Goal: Task Accomplishment & Management: Manage account settings

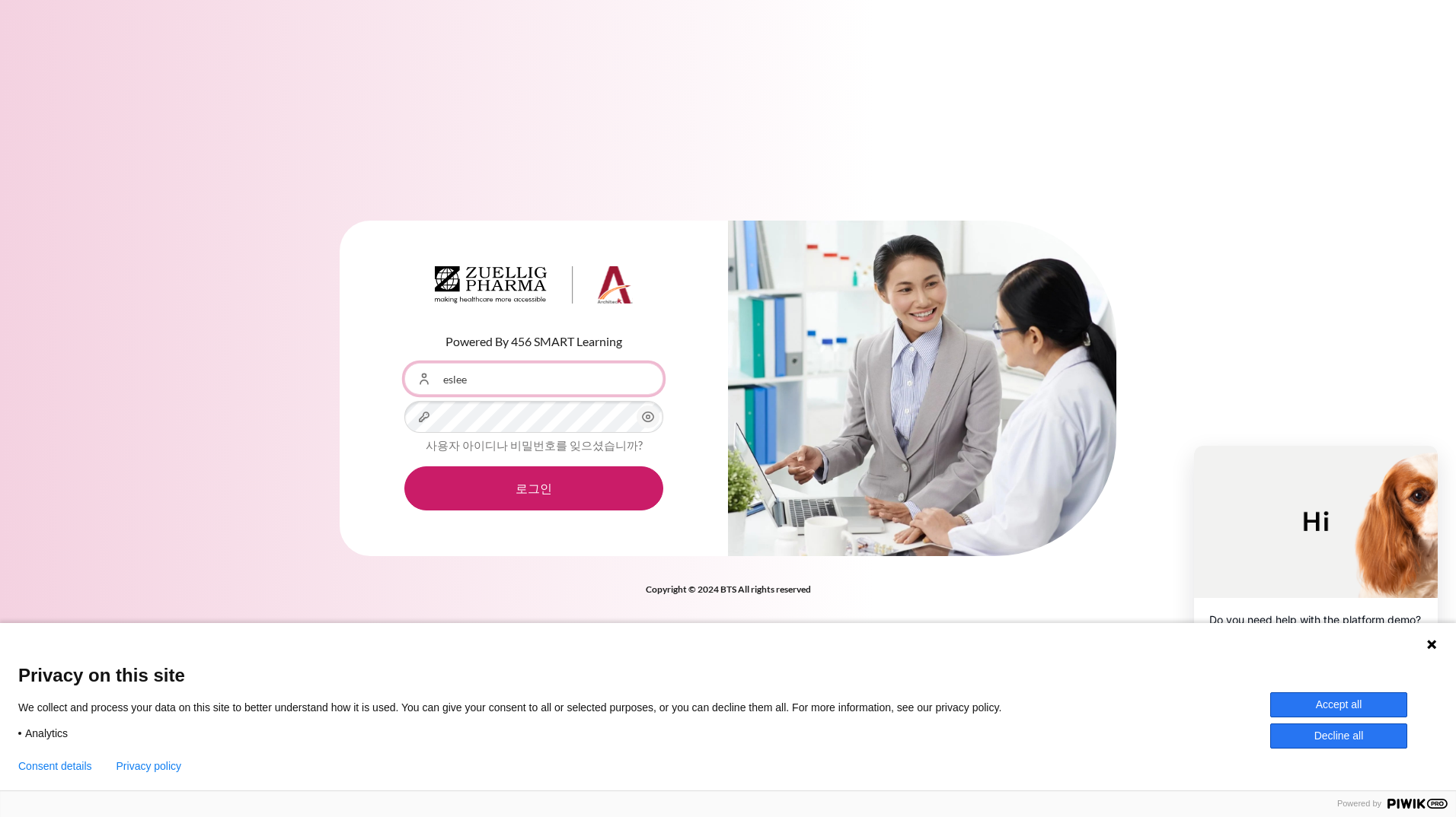
type input "eslee"
click at [404, 466] on button "로그인" at bounding box center [533, 488] width 259 height 44
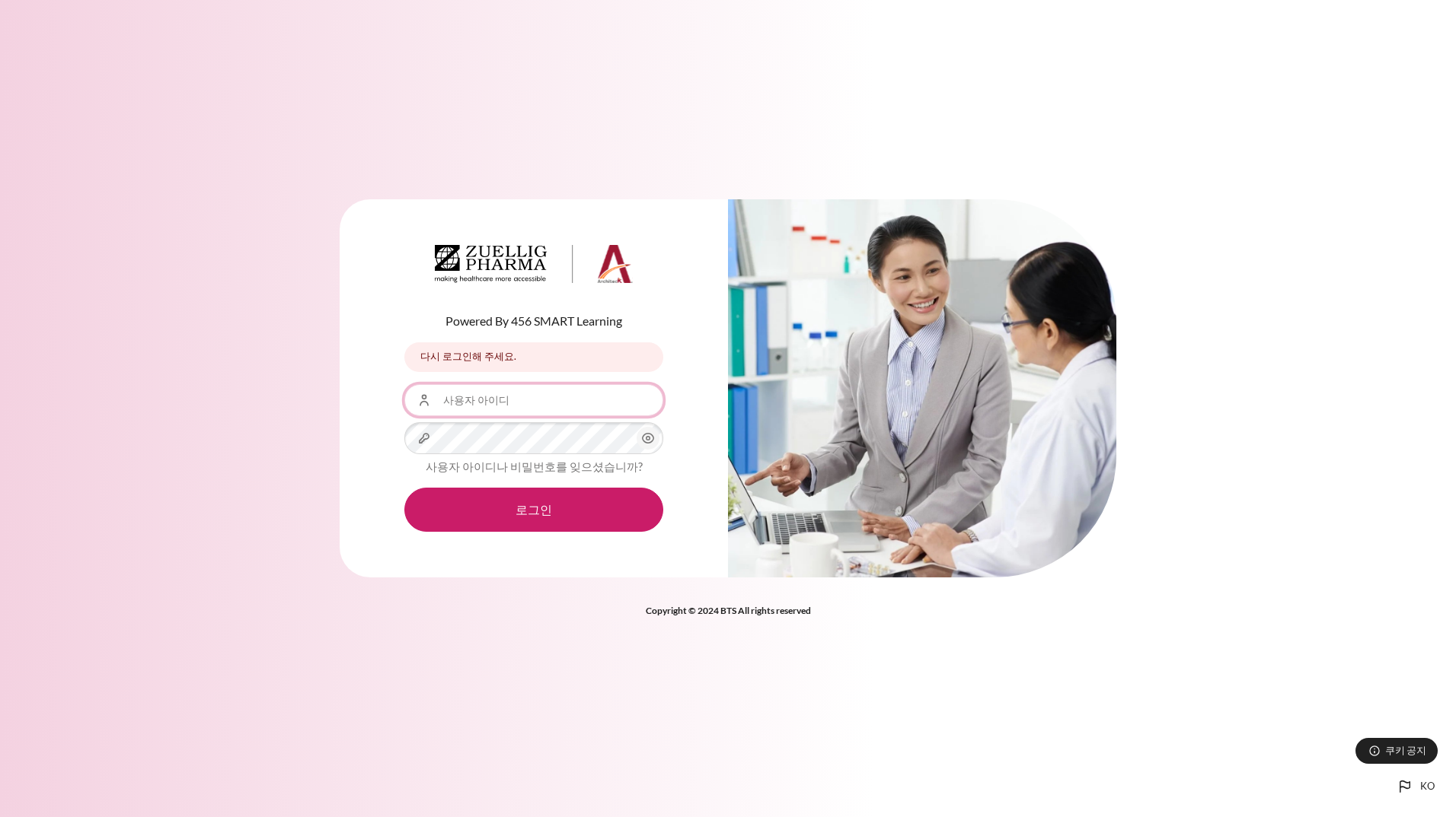
click at [559, 400] on input "사용자 아이디" at bounding box center [533, 401] width 259 height 32
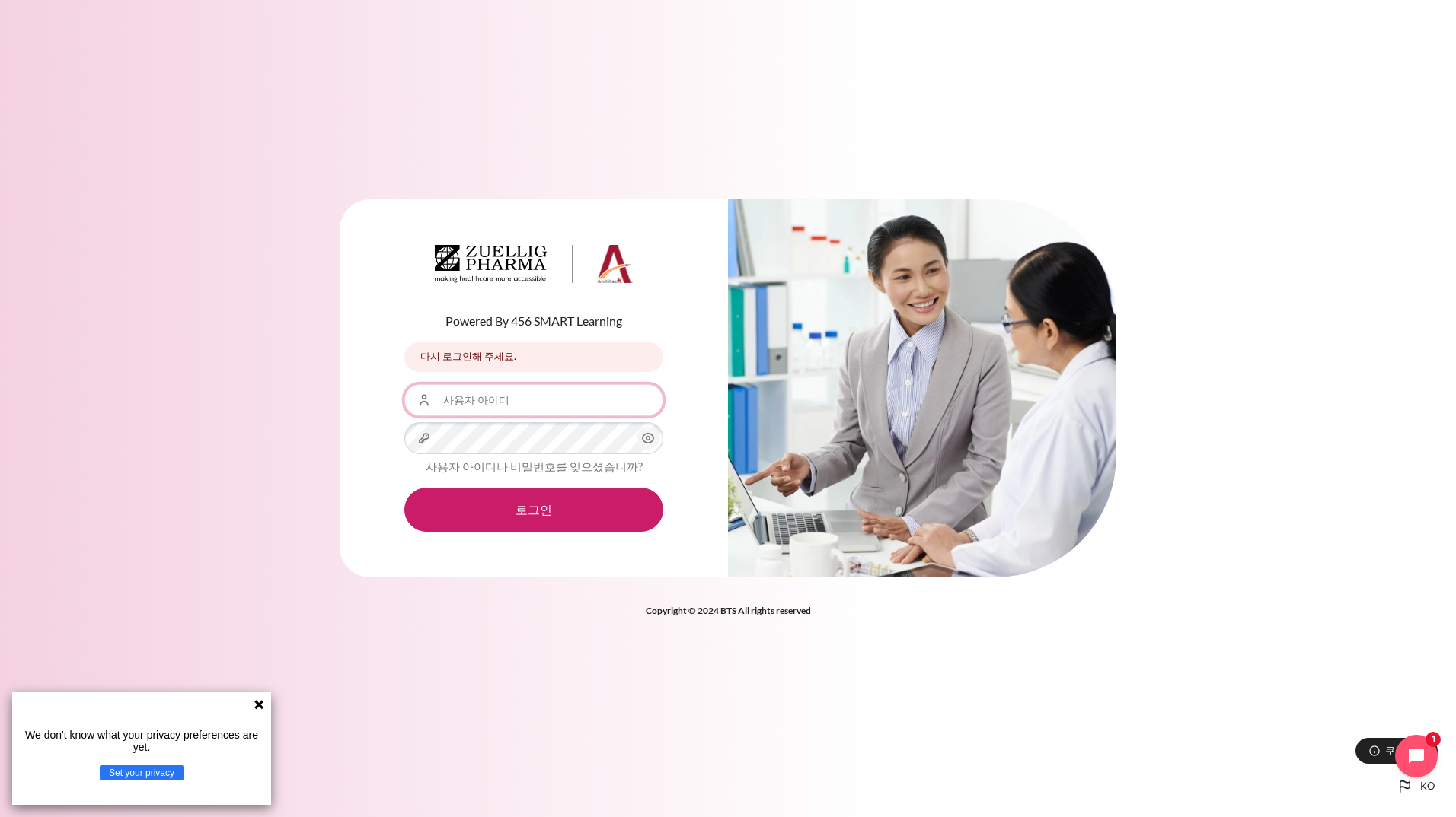
type input "eslee@zuelligpharma.com"
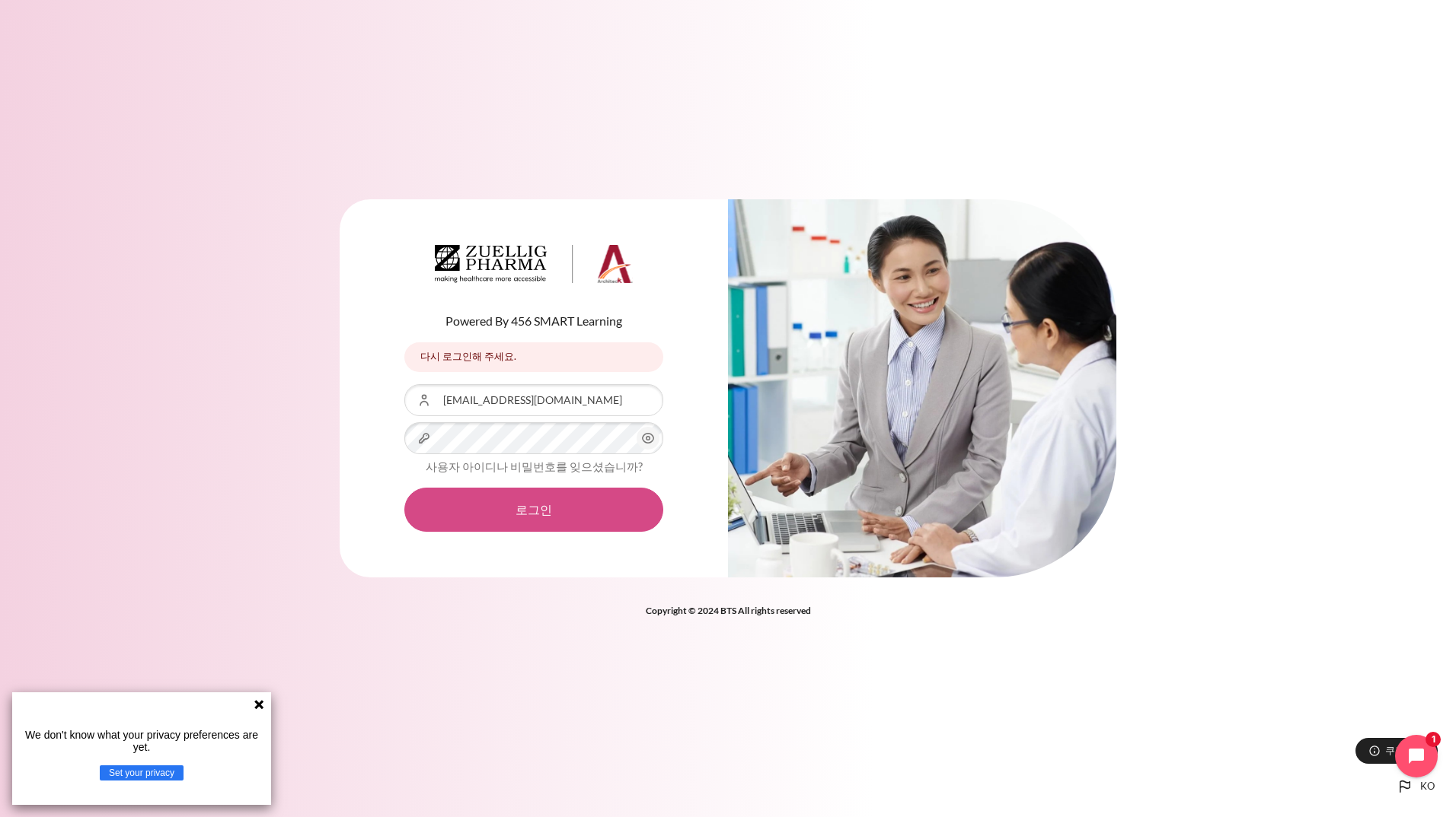
click at [534, 512] on button "로그인" at bounding box center [533, 510] width 259 height 44
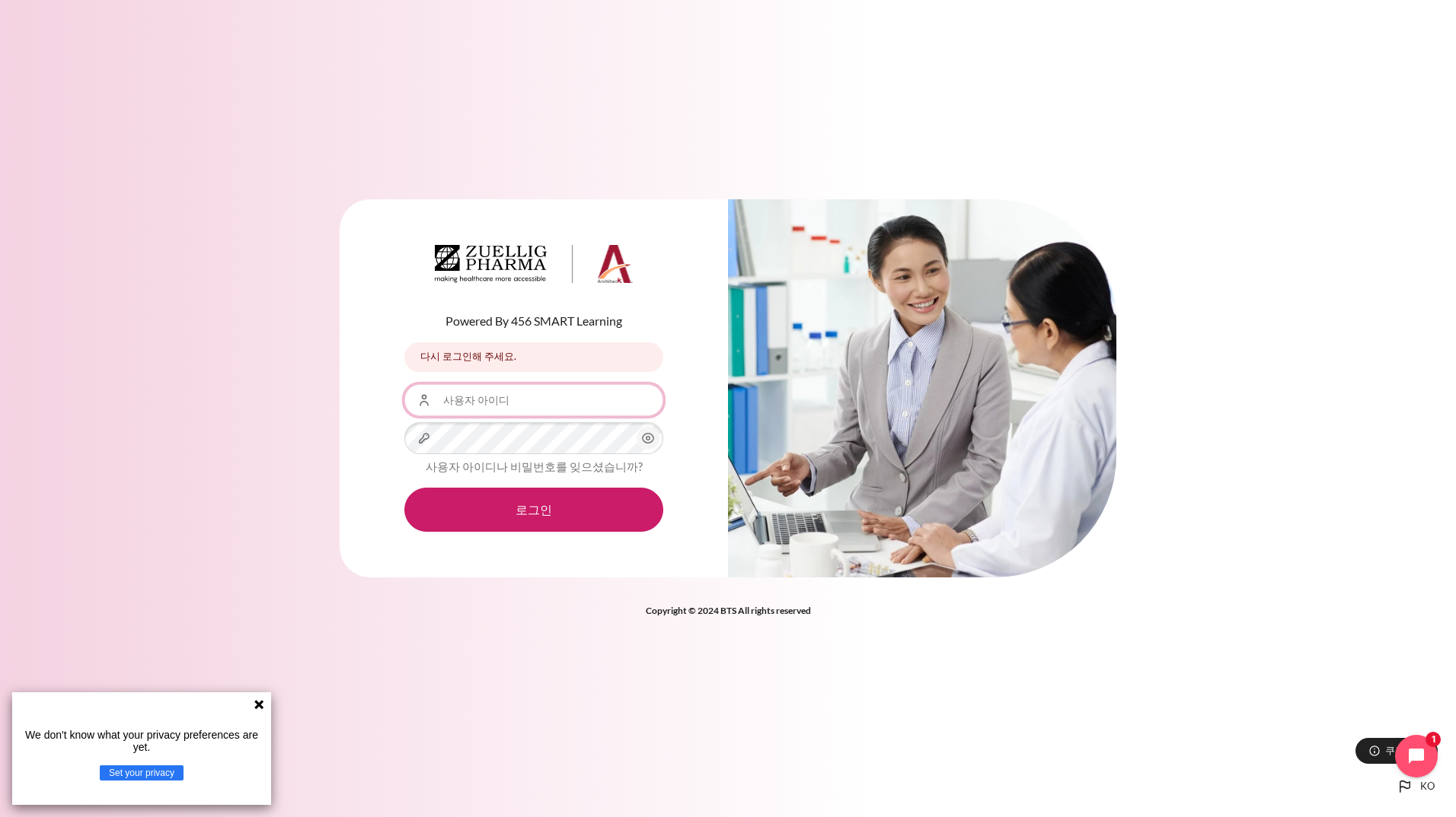
click at [514, 408] on input "사용자 아이디" at bounding box center [533, 401] width 259 height 32
drag, startPoint x: 575, startPoint y: 401, endPoint x: 483, endPoint y: 404, distance: 92.0
click at [468, 401] on input "eslee@zuelligpharma.com" at bounding box center [533, 401] width 259 height 32
type input "eslee"
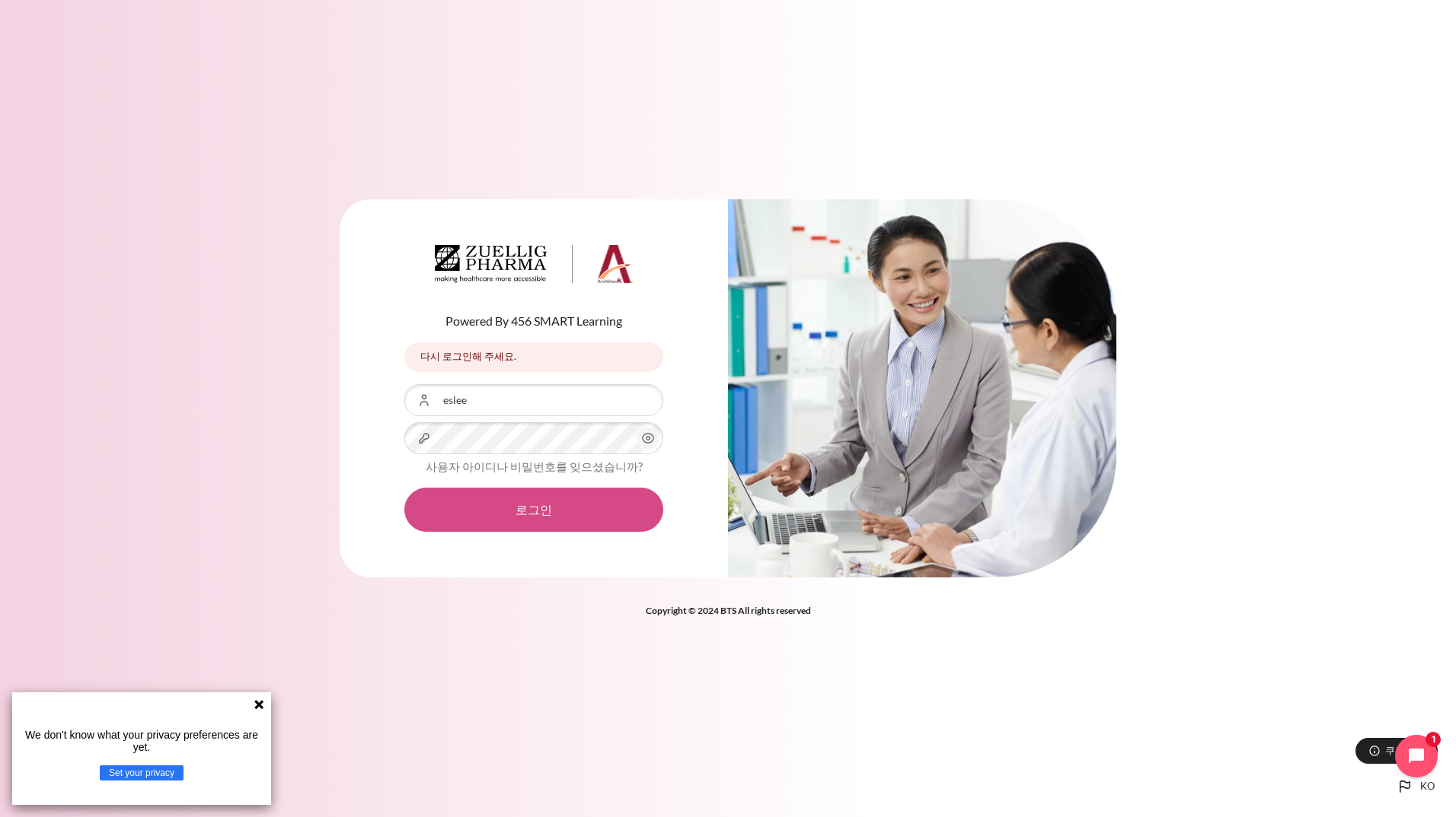
click at [529, 518] on button "로그인" at bounding box center [533, 510] width 259 height 44
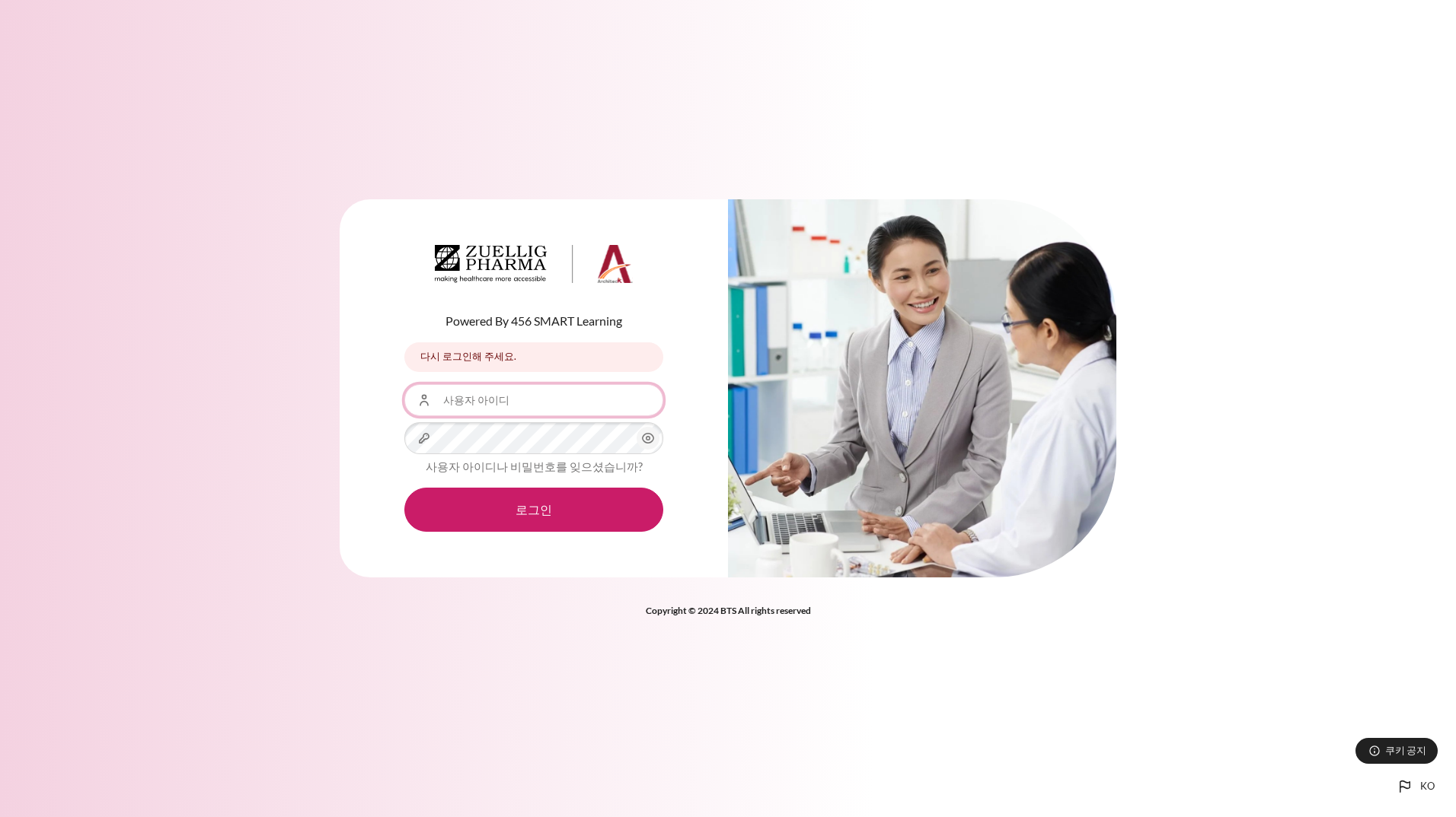
click at [525, 402] on input "사용자 아이디" at bounding box center [533, 401] width 259 height 32
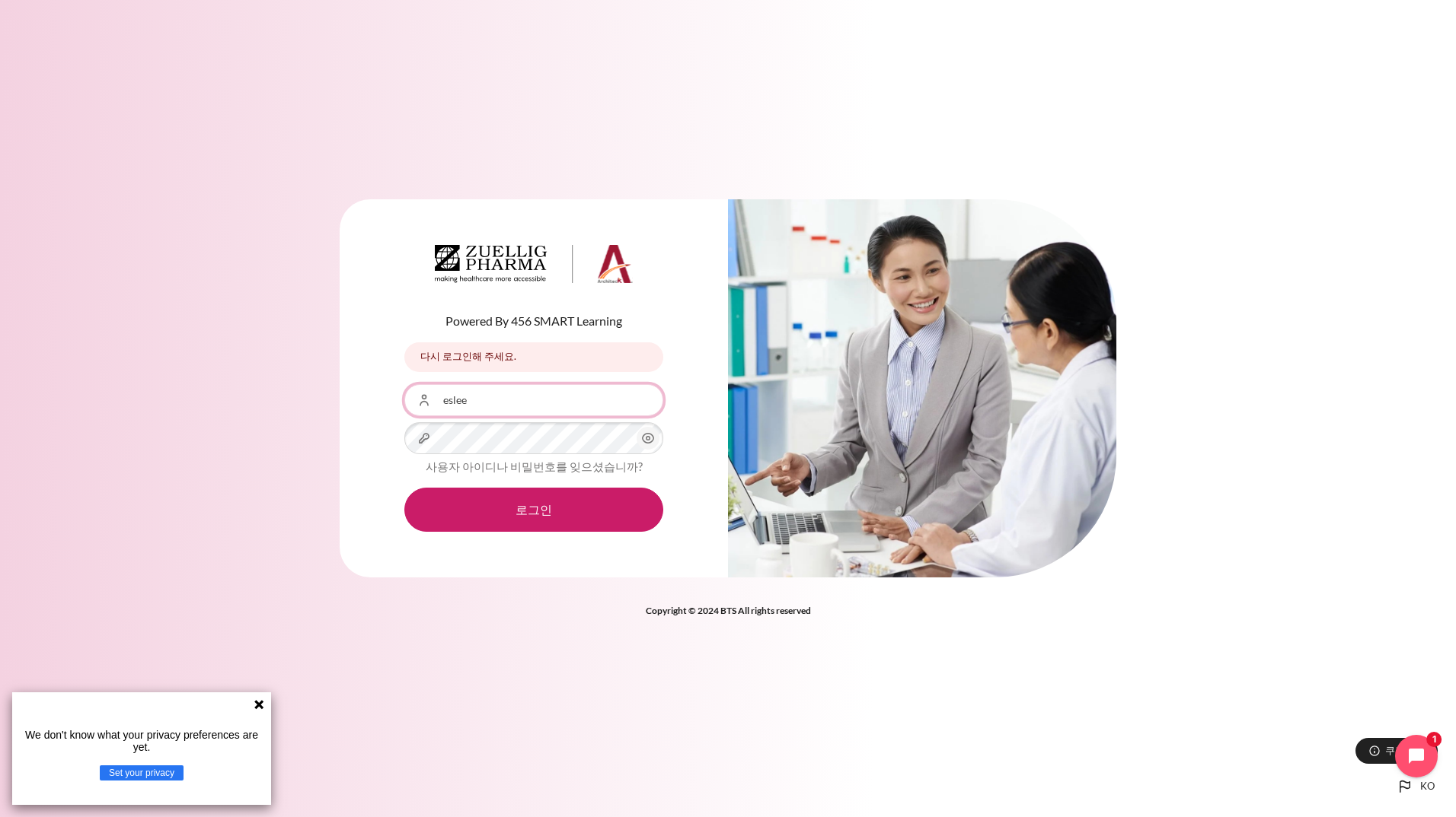
type input "eslee"
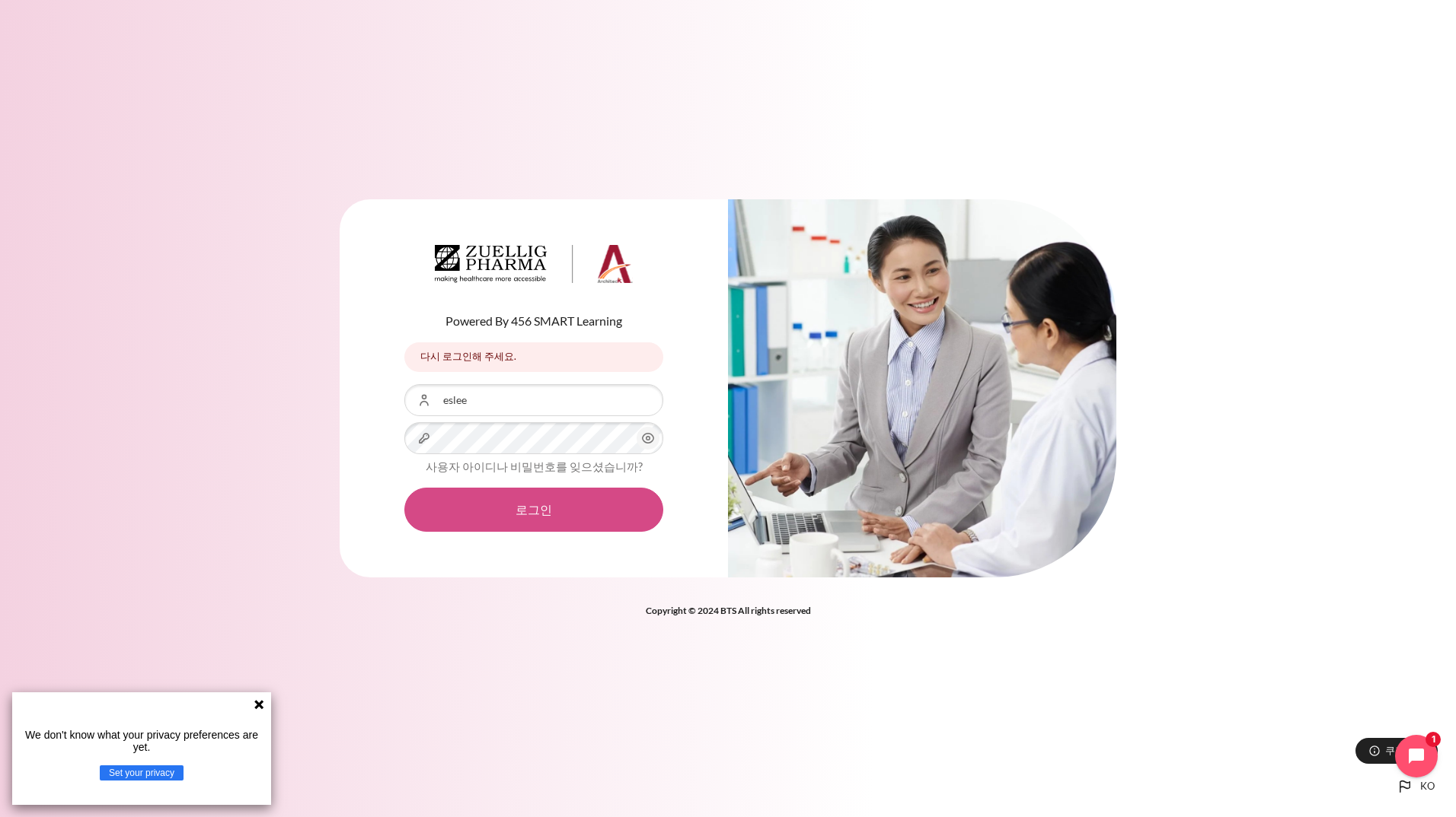
click at [543, 498] on button "로그인" at bounding box center [533, 510] width 259 height 44
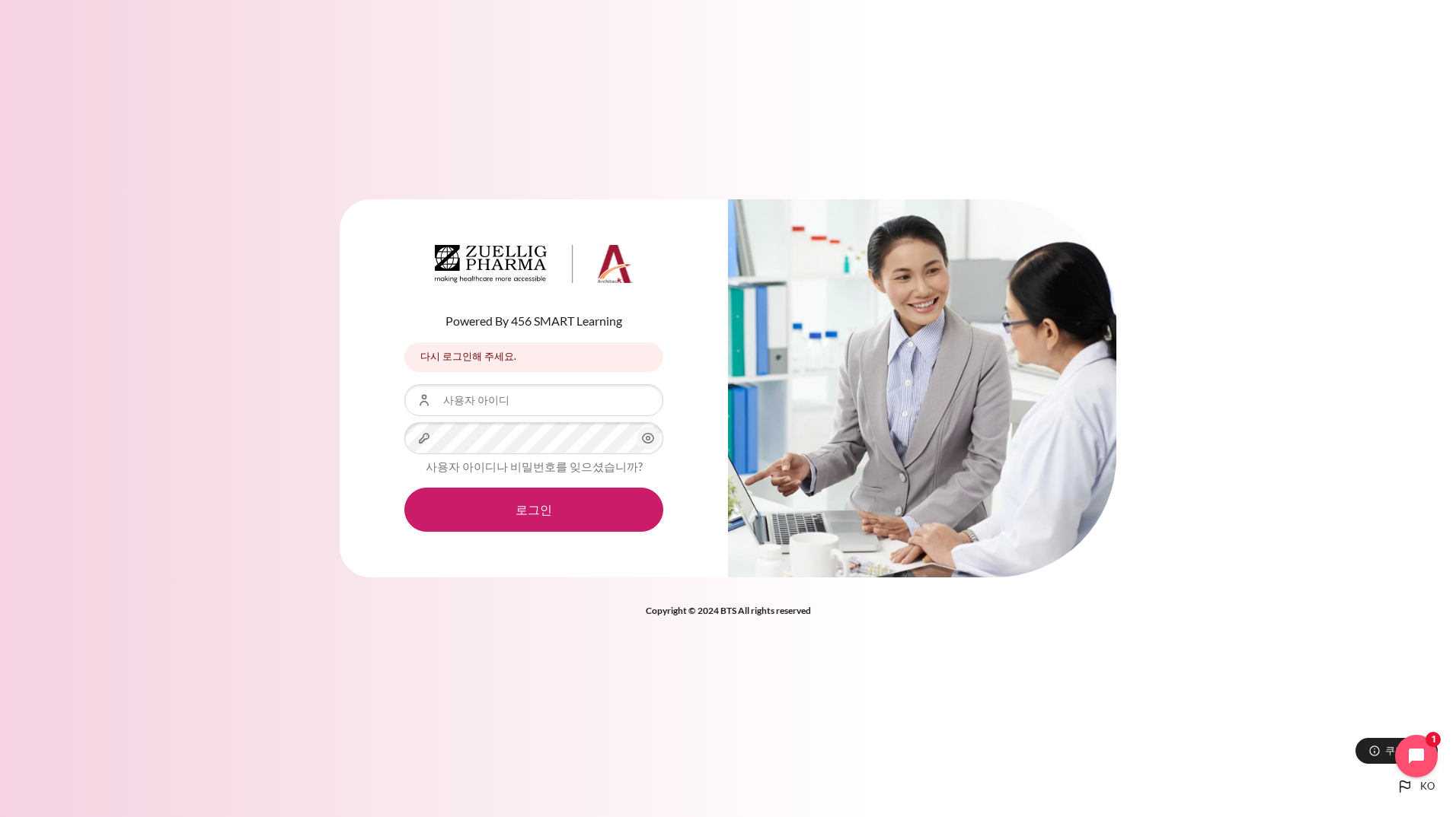
click at [645, 442] on icon "내용" at bounding box center [647, 438] width 18 height 18
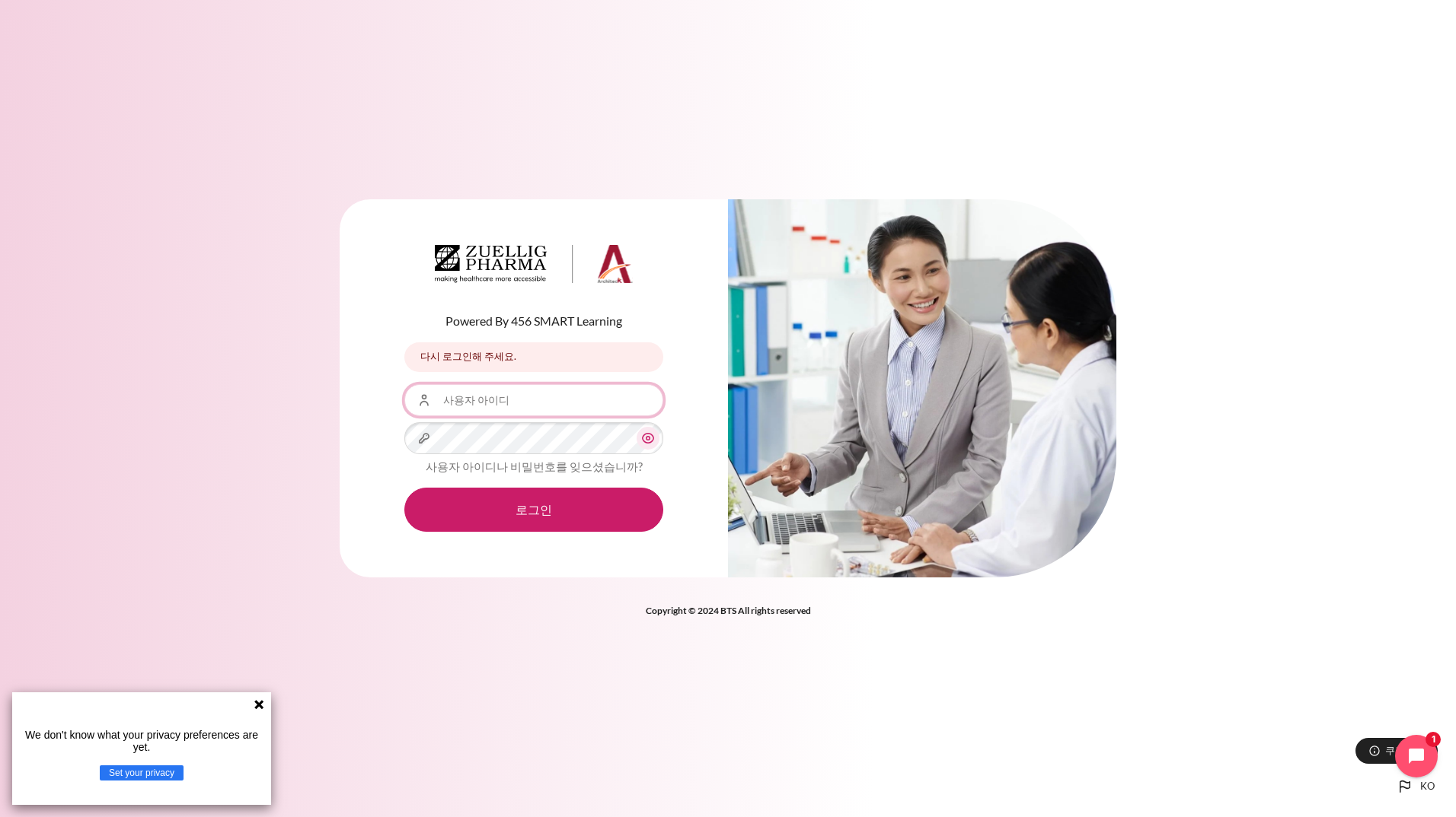
click at [571, 402] on input "사용자 아이디" at bounding box center [533, 401] width 259 height 32
type input "eslee@zuelligpharma.com"
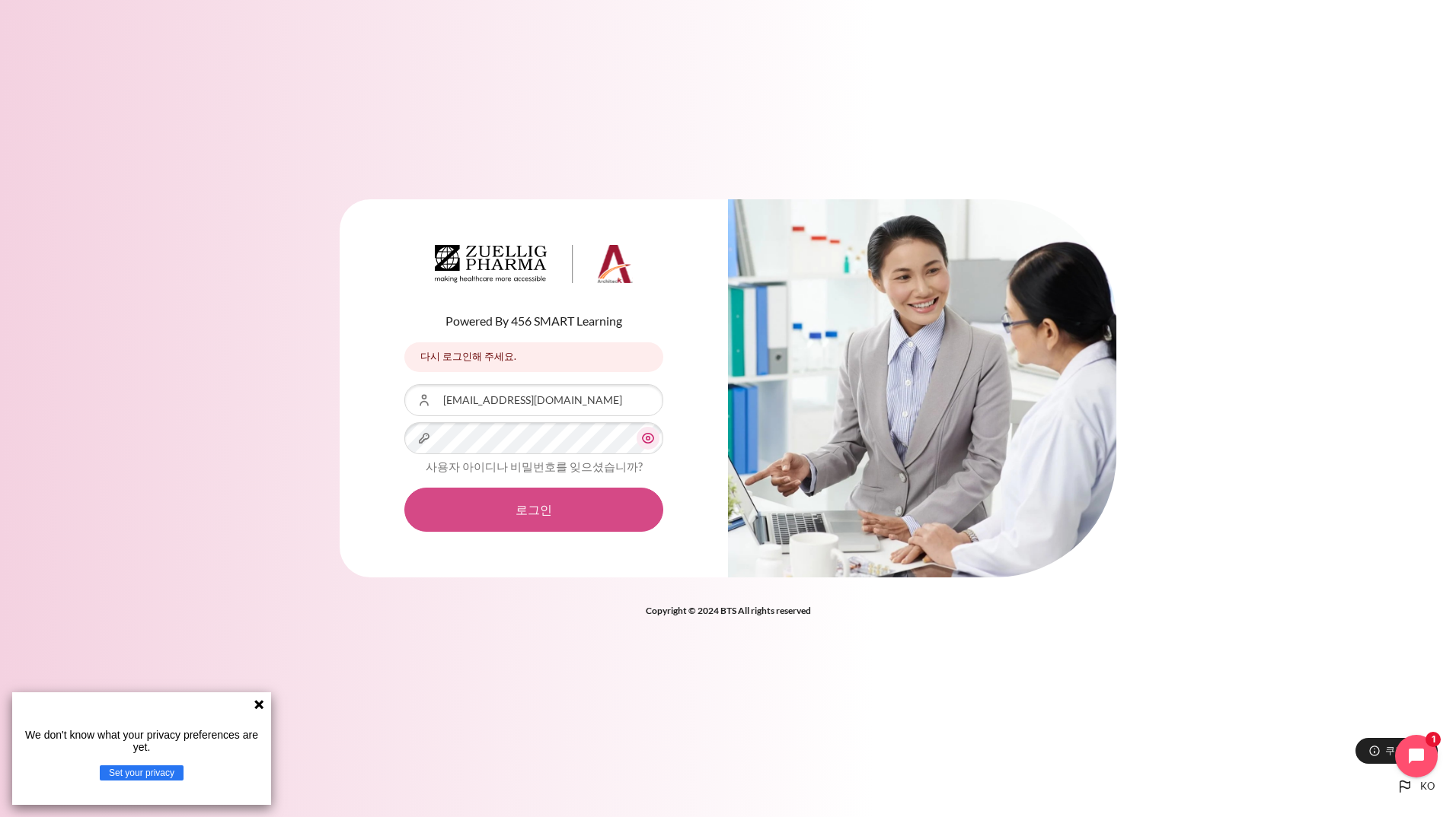
click at [522, 513] on button "로그인" at bounding box center [533, 510] width 259 height 44
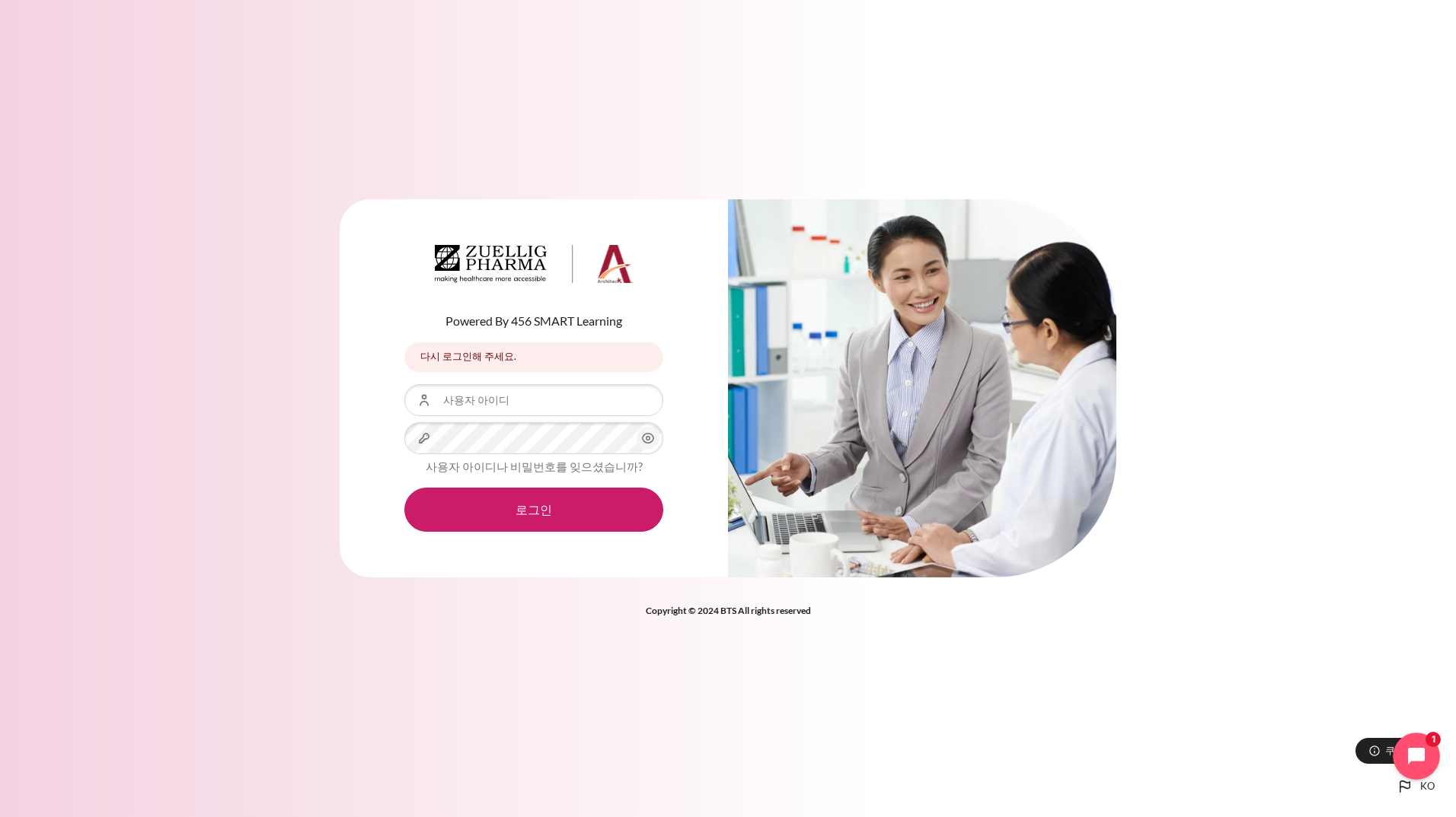
click at [1420, 757] on icon "Open chat widget" at bounding box center [1425, 756] width 24 height 24
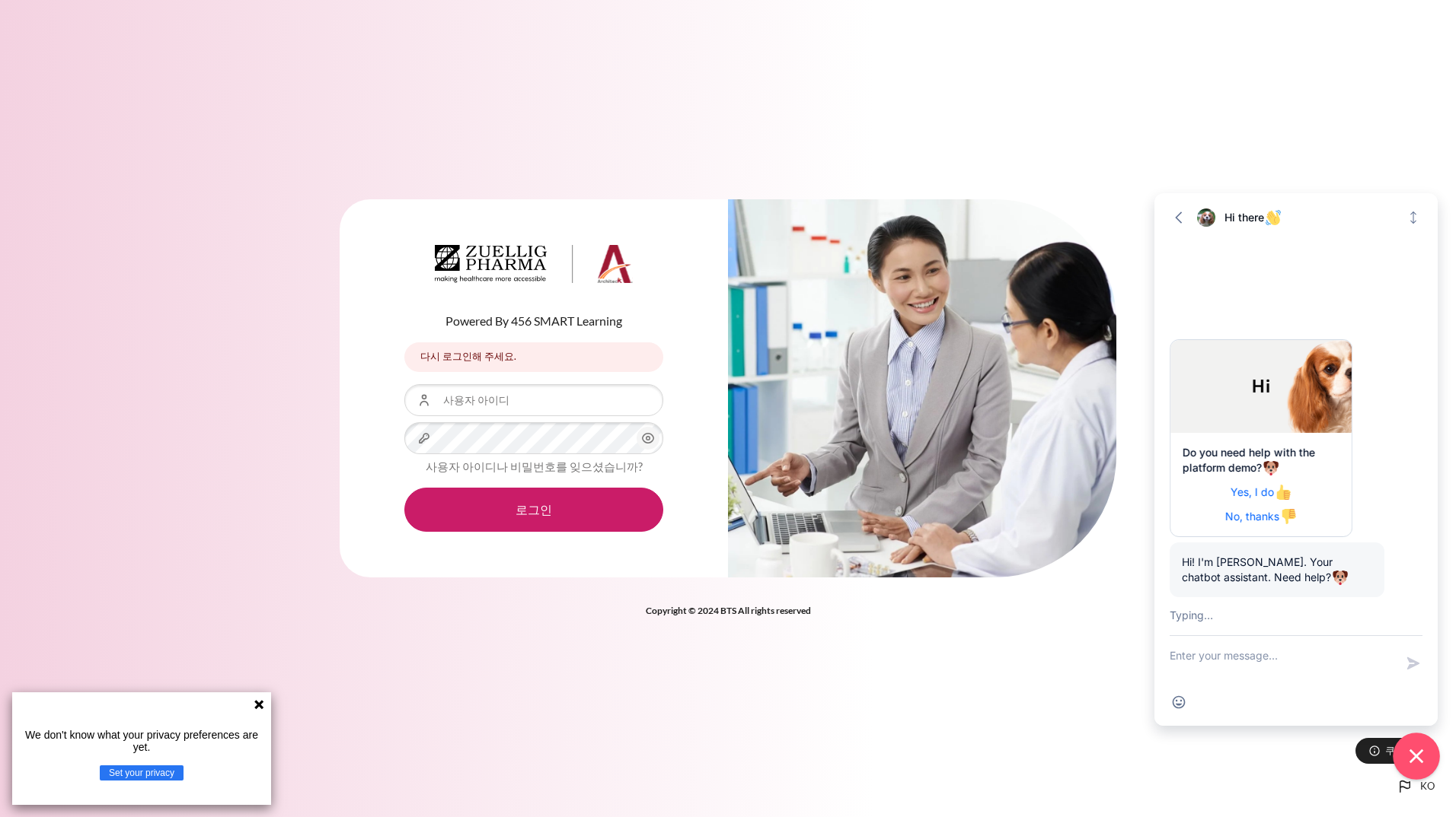
scroll to position [71, 0]
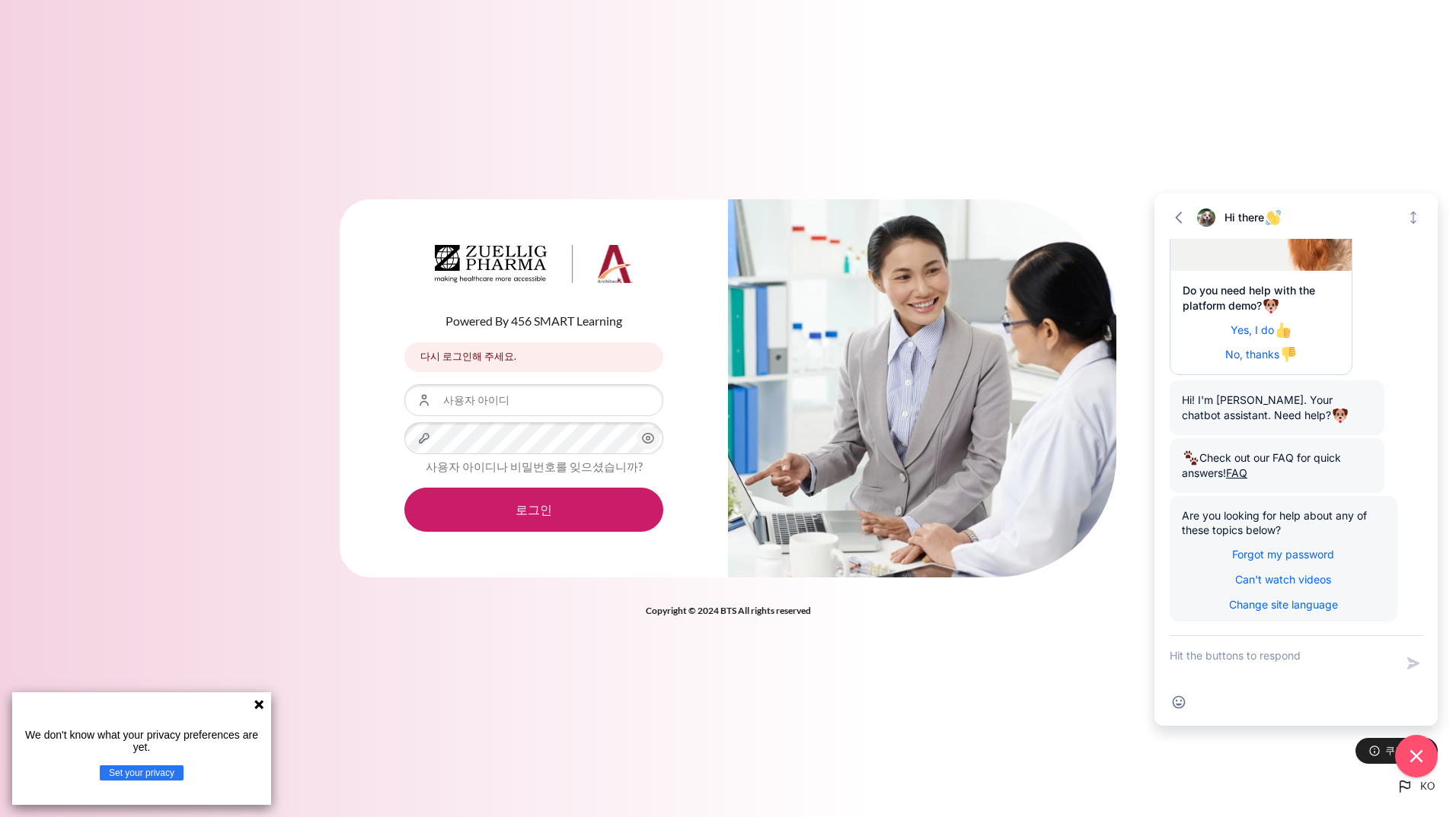
click at [1220, 664] on textarea "New message" at bounding box center [1282, 664] width 225 height 55
click at [496, 397] on input "사용자 아이디" at bounding box center [533, 401] width 259 height 32
type input "eslee"
click at [404, 488] on button "로그인" at bounding box center [533, 510] width 259 height 44
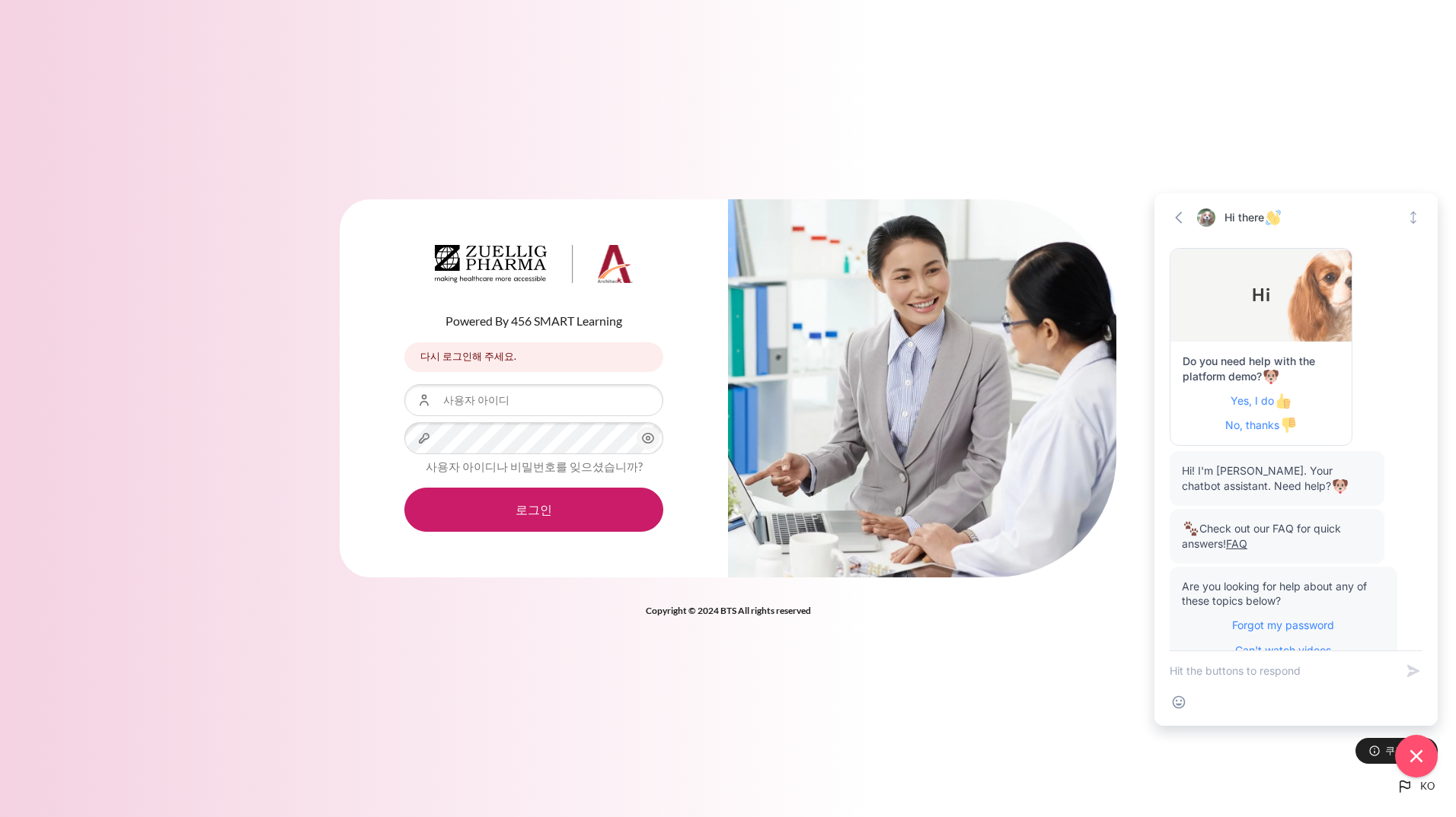
scroll to position [56, 0]
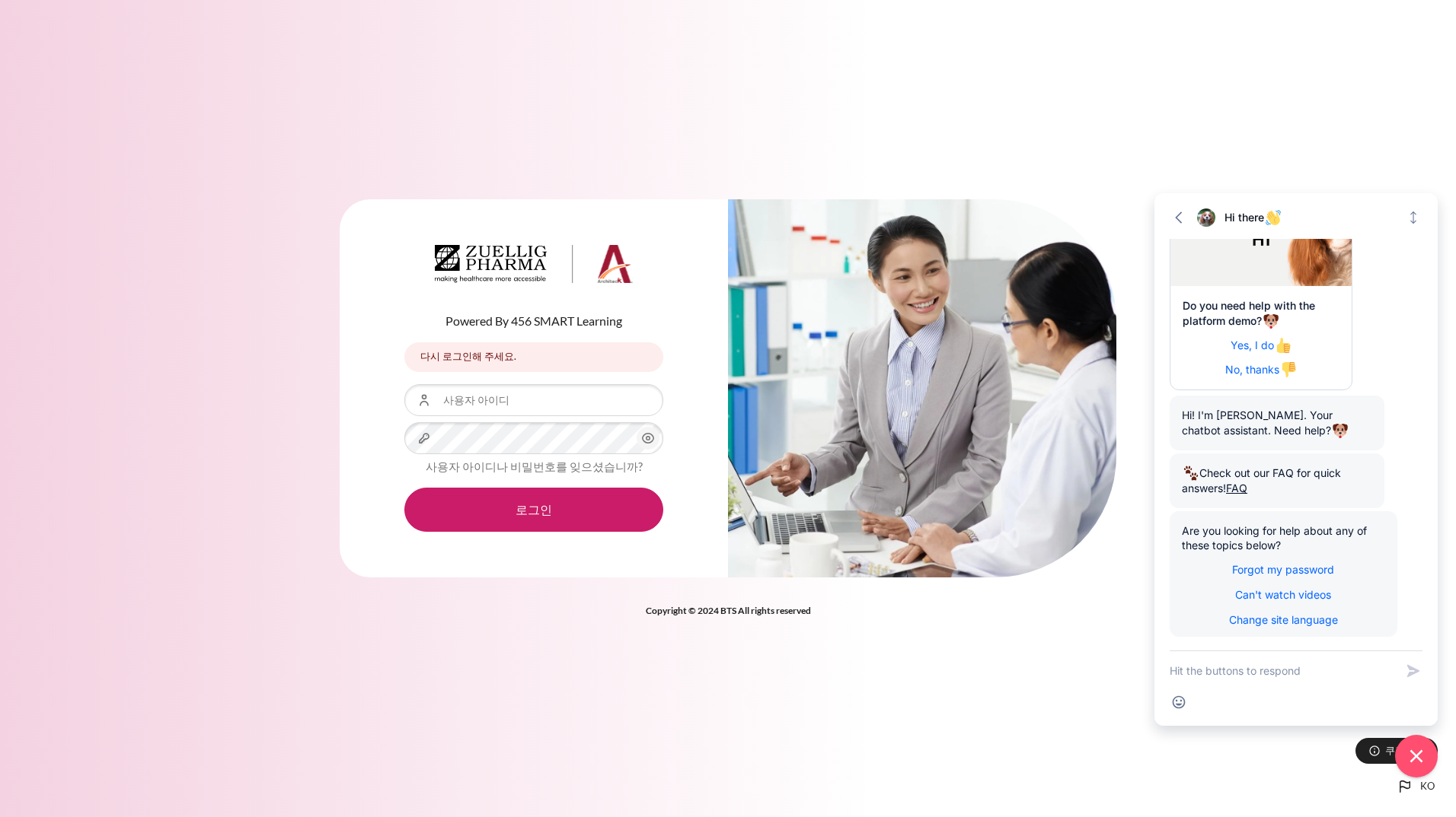
click at [604, 269] on img "내용" at bounding box center [533, 264] width 198 height 38
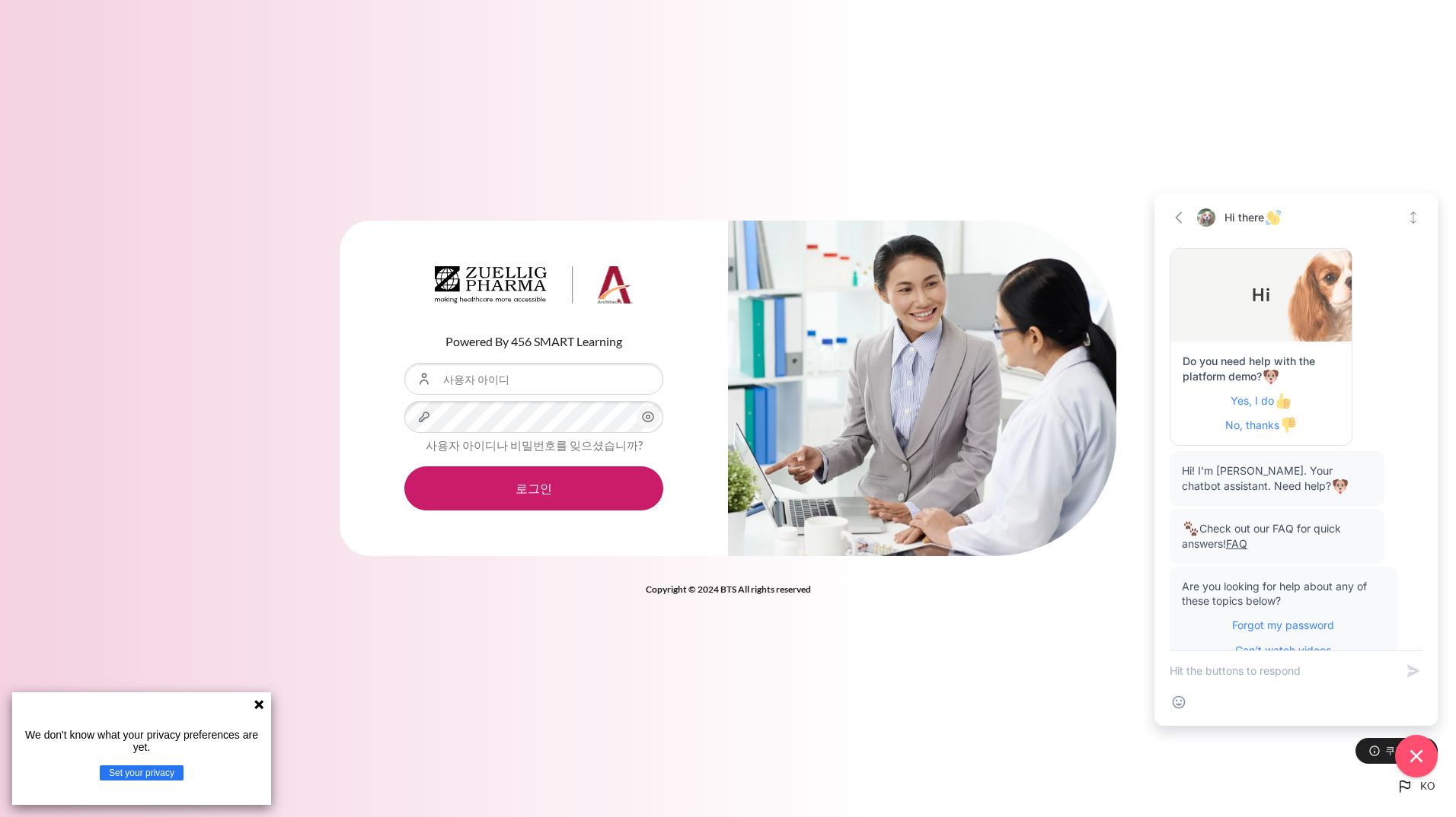
scroll to position [56, 0]
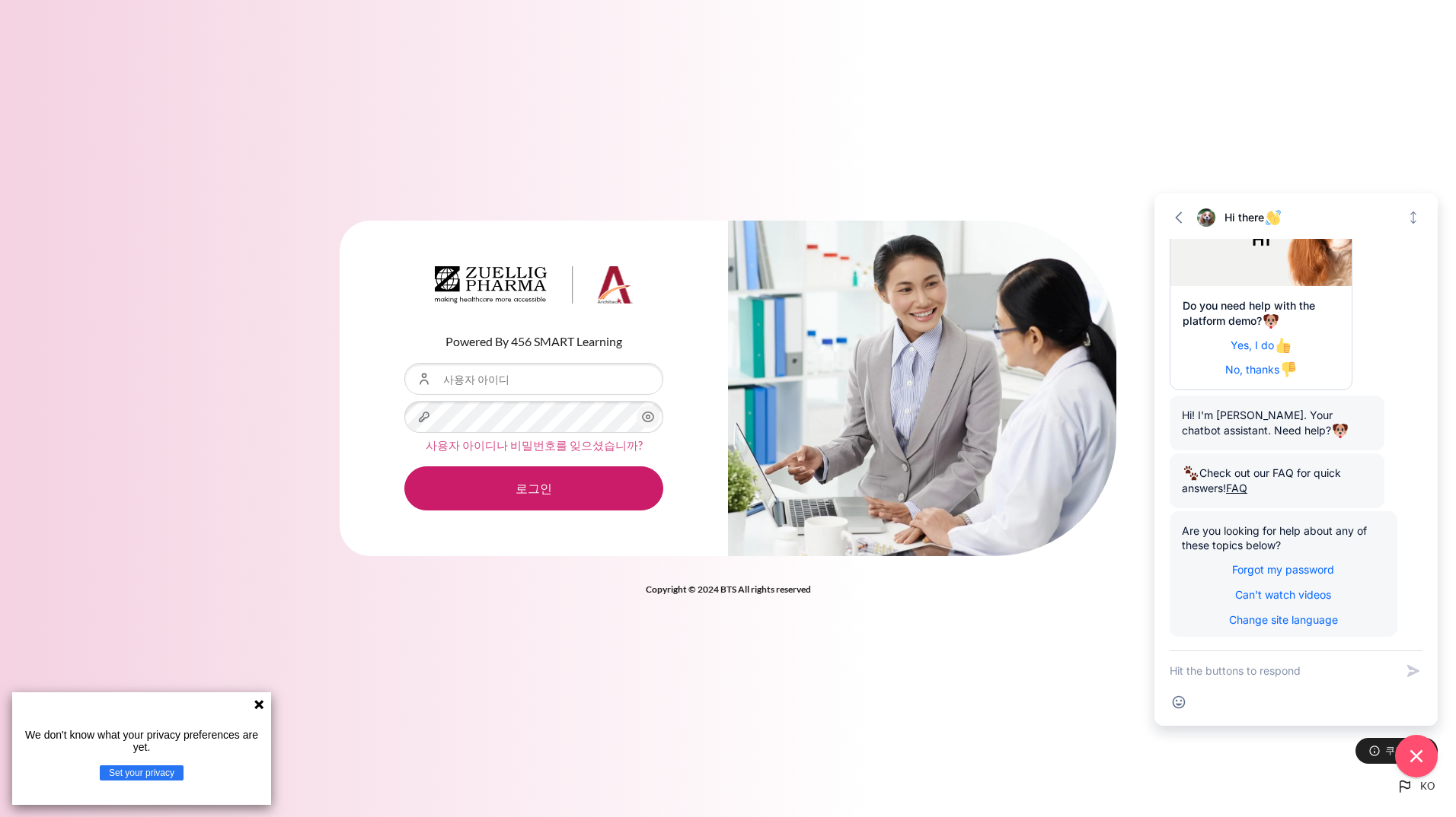
click at [520, 446] on link "사용자 아이디나 비밀번호를 잊으셨습니까?" at bounding box center [534, 445] width 217 height 13
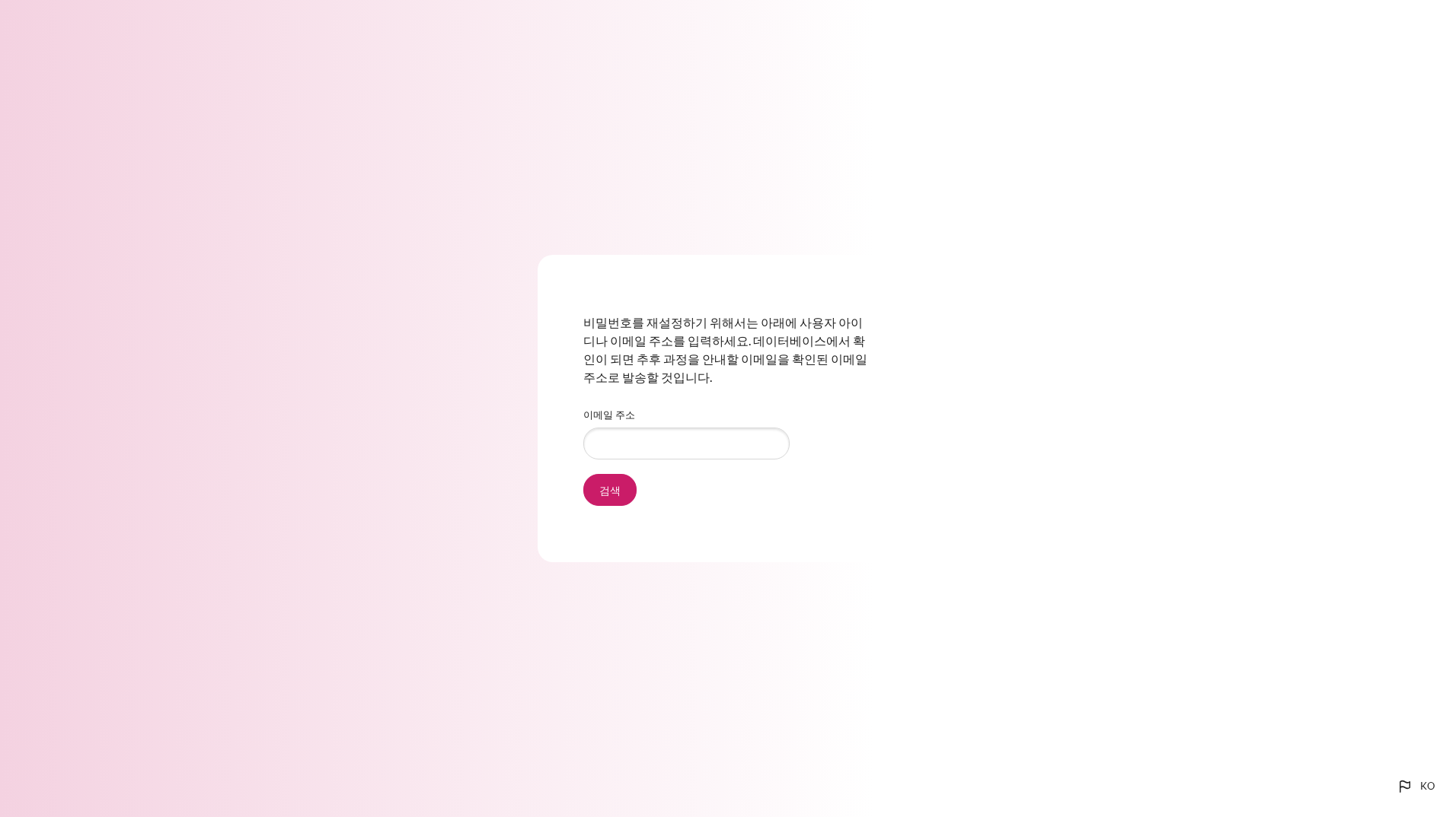
click at [647, 445] on input "이메일 주소" at bounding box center [686, 444] width 206 height 32
type input "eslee@zuelligpharma.com"
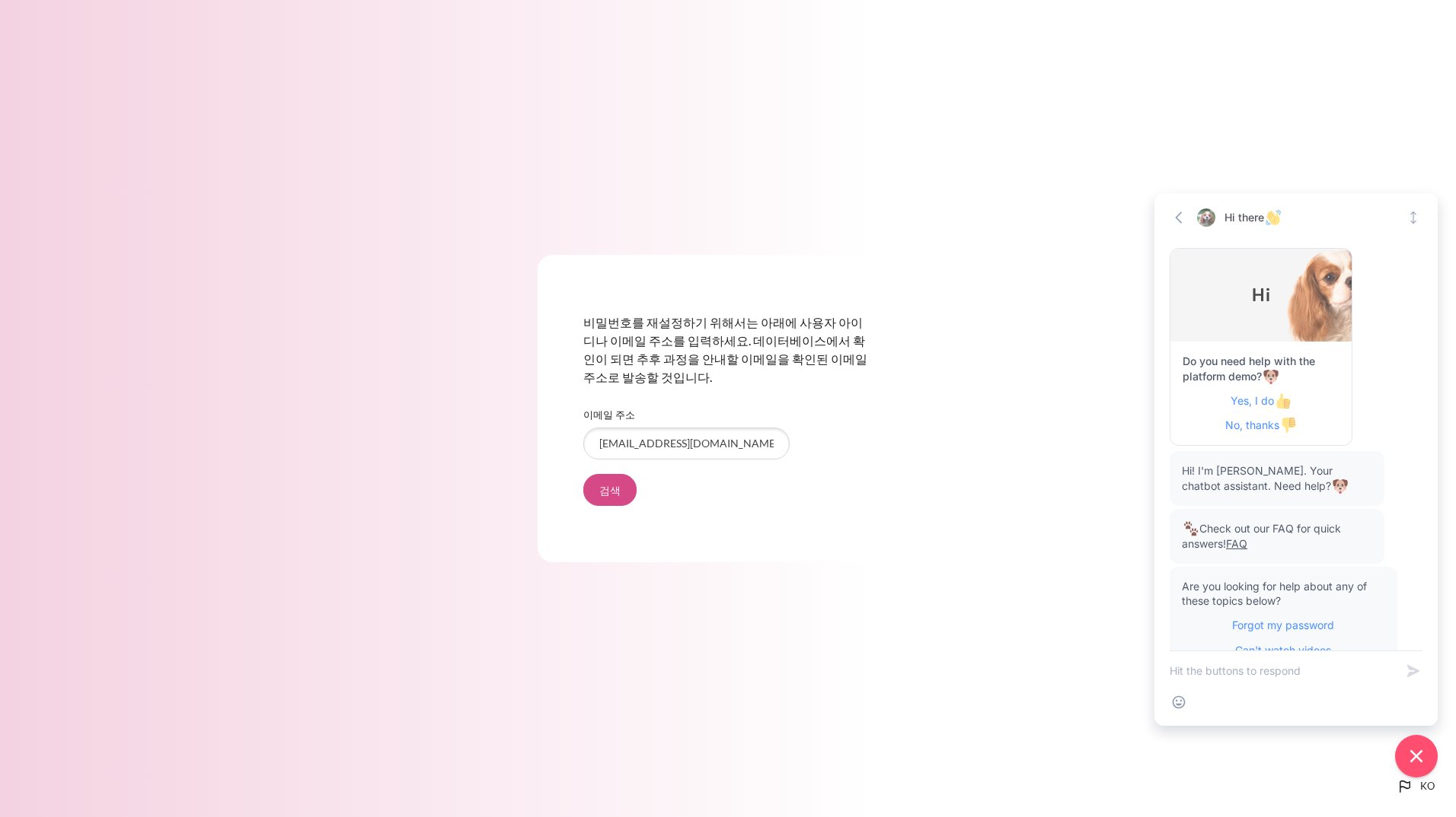
scroll to position [56, 0]
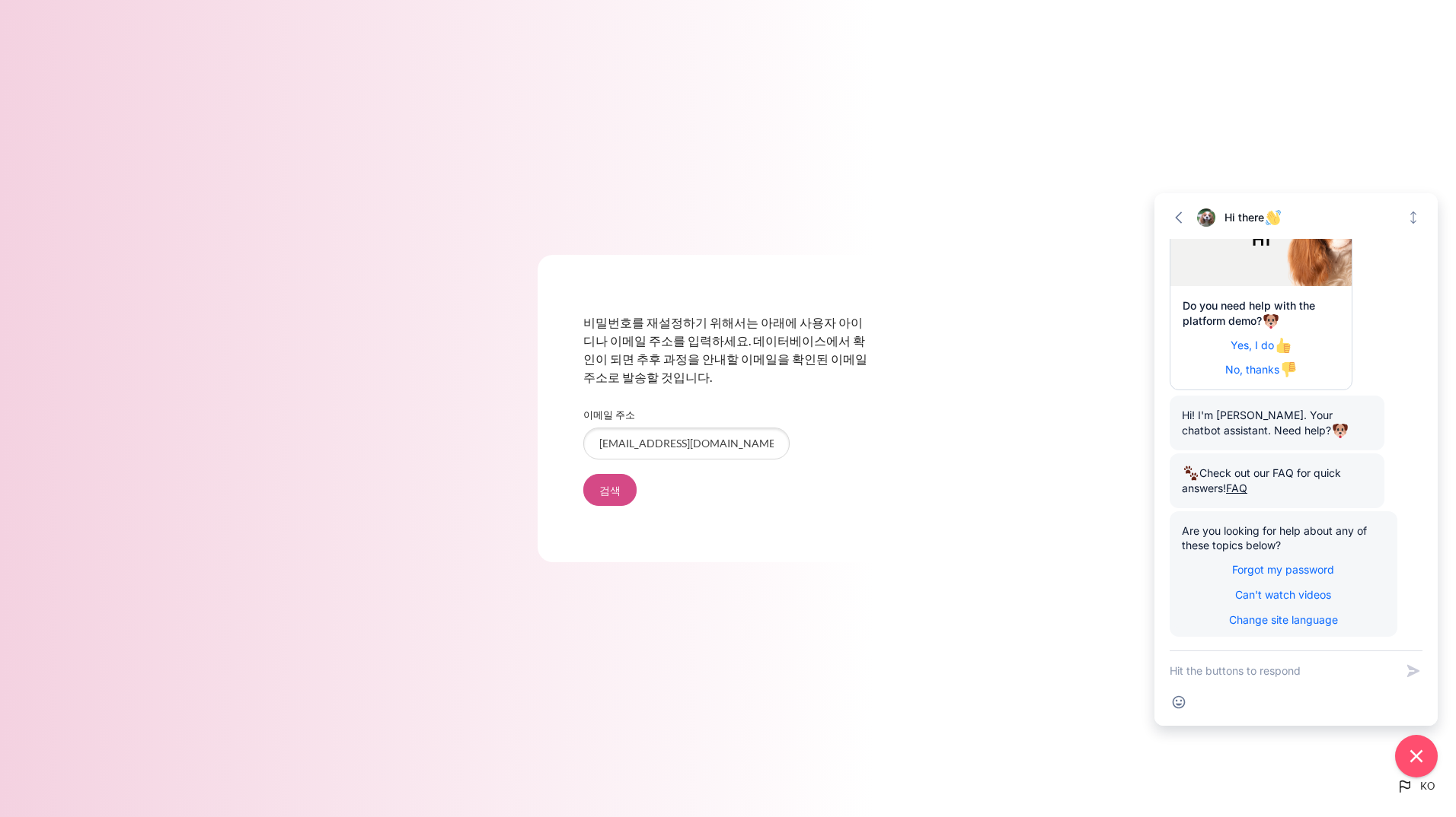
click at [606, 491] on input "검색" at bounding box center [610, 490] width 53 height 32
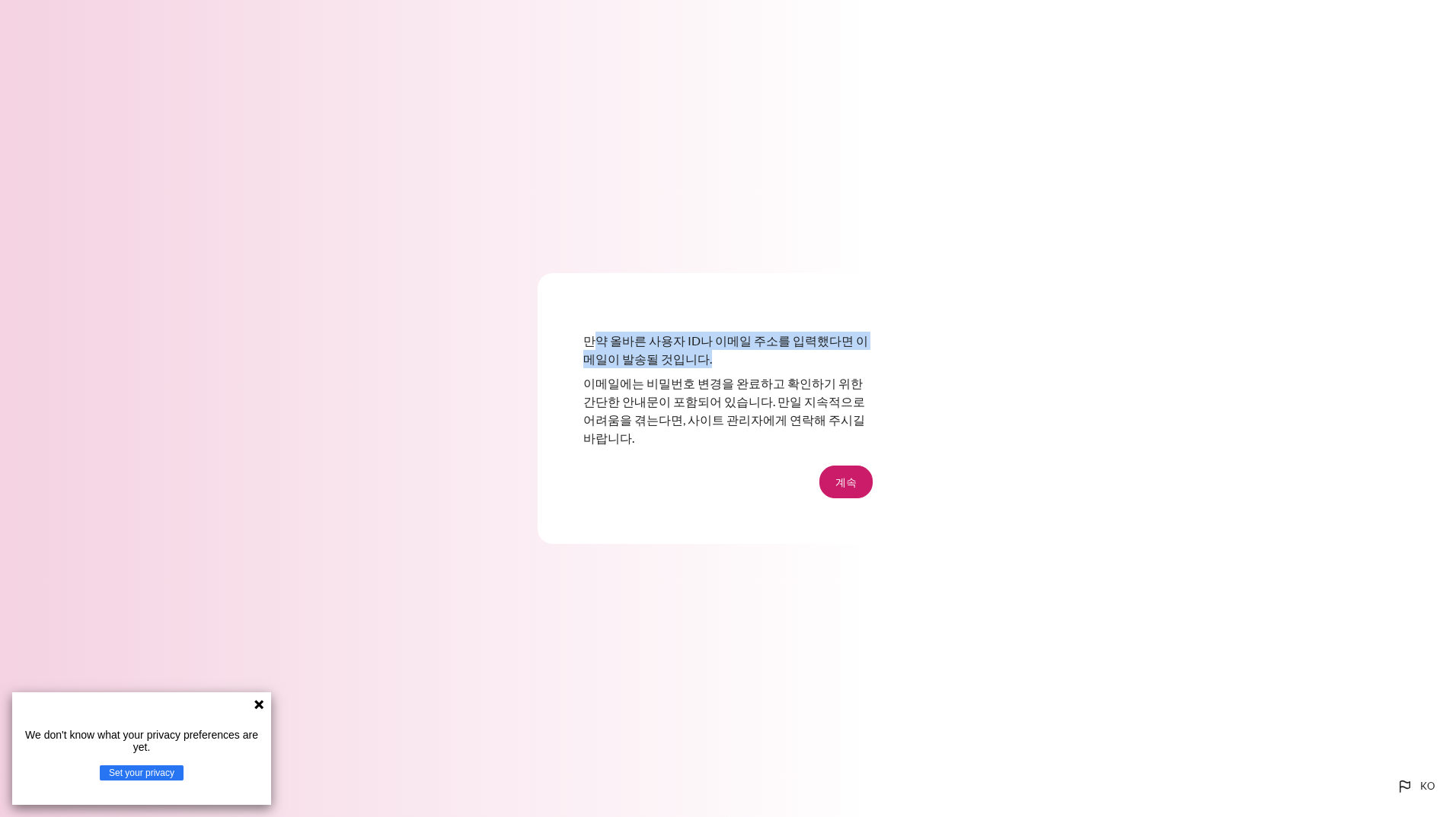
drag, startPoint x: 599, startPoint y: 355, endPoint x: 806, endPoint y: 370, distance: 207.5
click at [806, 369] on p "만약 올바른 사용자 ID나 이메일 주소를 입력했다면 이메일이 발송될 것입니다." at bounding box center [728, 350] width 289 height 36
drag, startPoint x: 806, startPoint y: 370, endPoint x: 699, endPoint y: 366, distance: 107.1
click at [699, 366] on p "만약 올바른 사용자 ID나 이메일 주소를 입력했다면 이메일이 발송될 것입니다." at bounding box center [728, 350] width 289 height 36
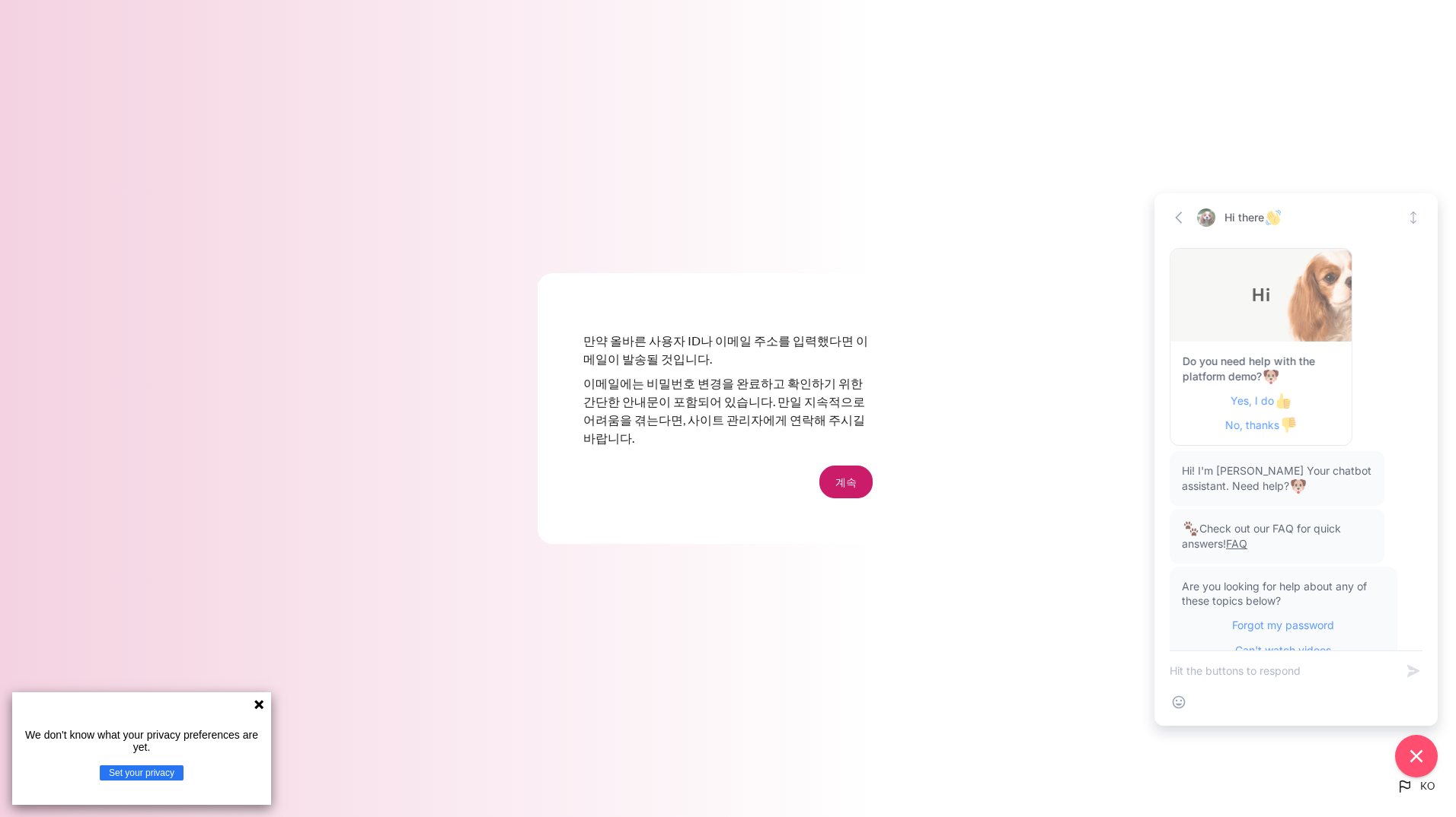
scroll to position [56, 0]
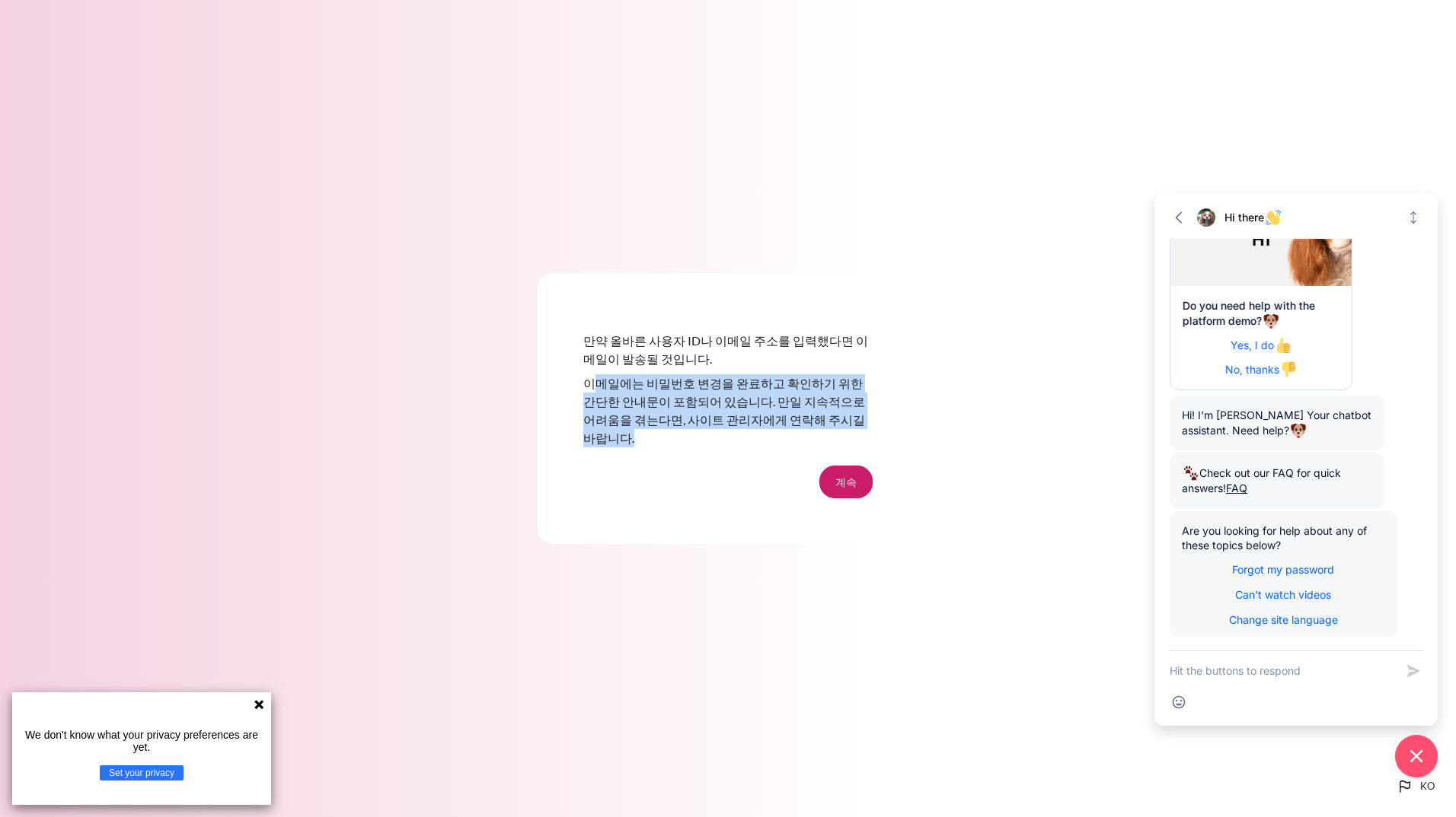
drag, startPoint x: 701, startPoint y: 398, endPoint x: 878, endPoint y: 424, distance: 178.9
click at [878, 424] on div "만약 올바른 사용자 ID나 이메일 주소를 입력했다면 이메일이 발송될 것입니다. 이메일에는 비밀번호 변경을 완료하고 확인하기 위한 간단한 안내문…" at bounding box center [728, 408] width 381 height 270
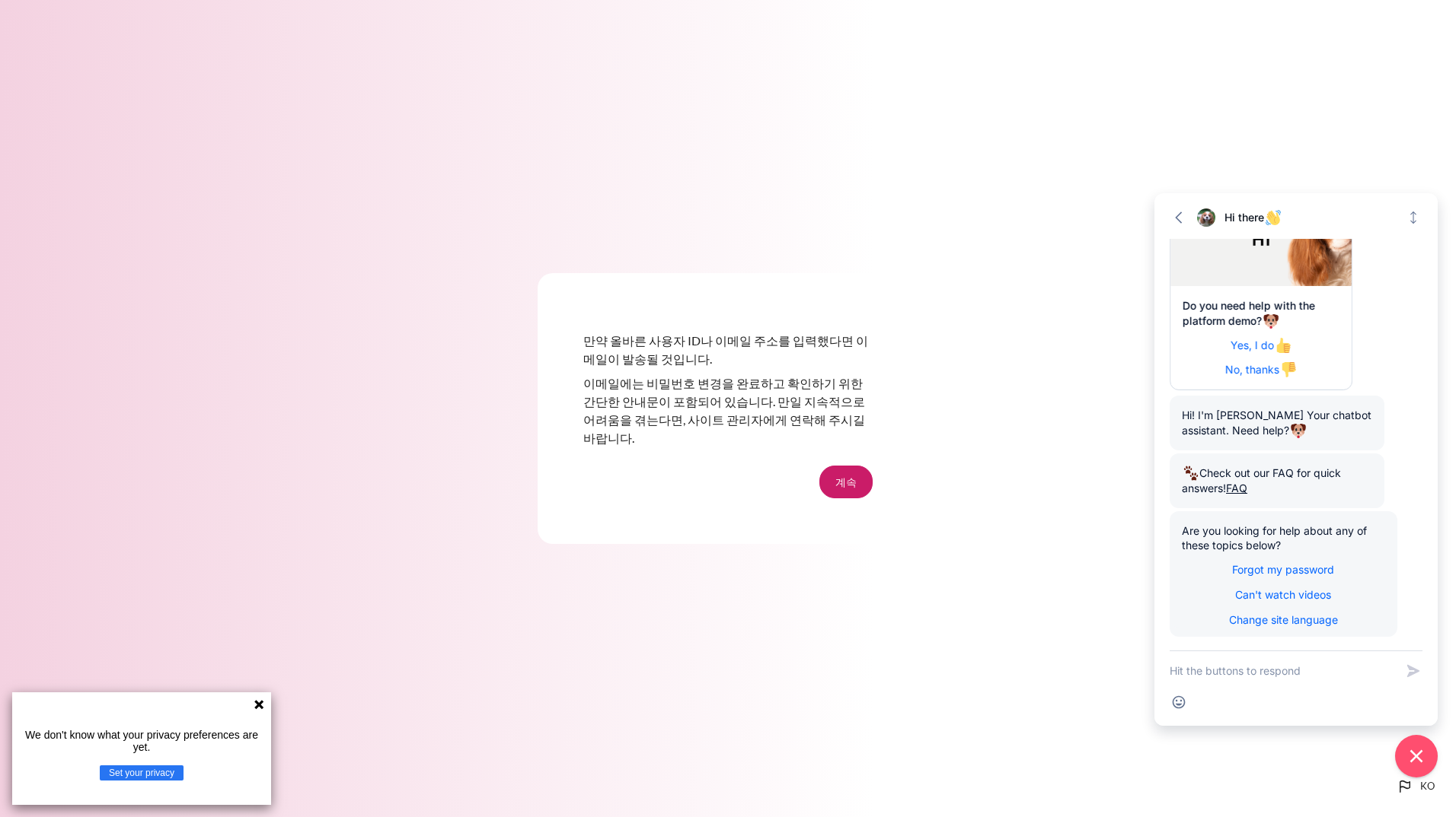
click at [719, 471] on form "계속" at bounding box center [728, 482] width 289 height 32
click at [839, 474] on button "계속" at bounding box center [846, 482] width 53 height 32
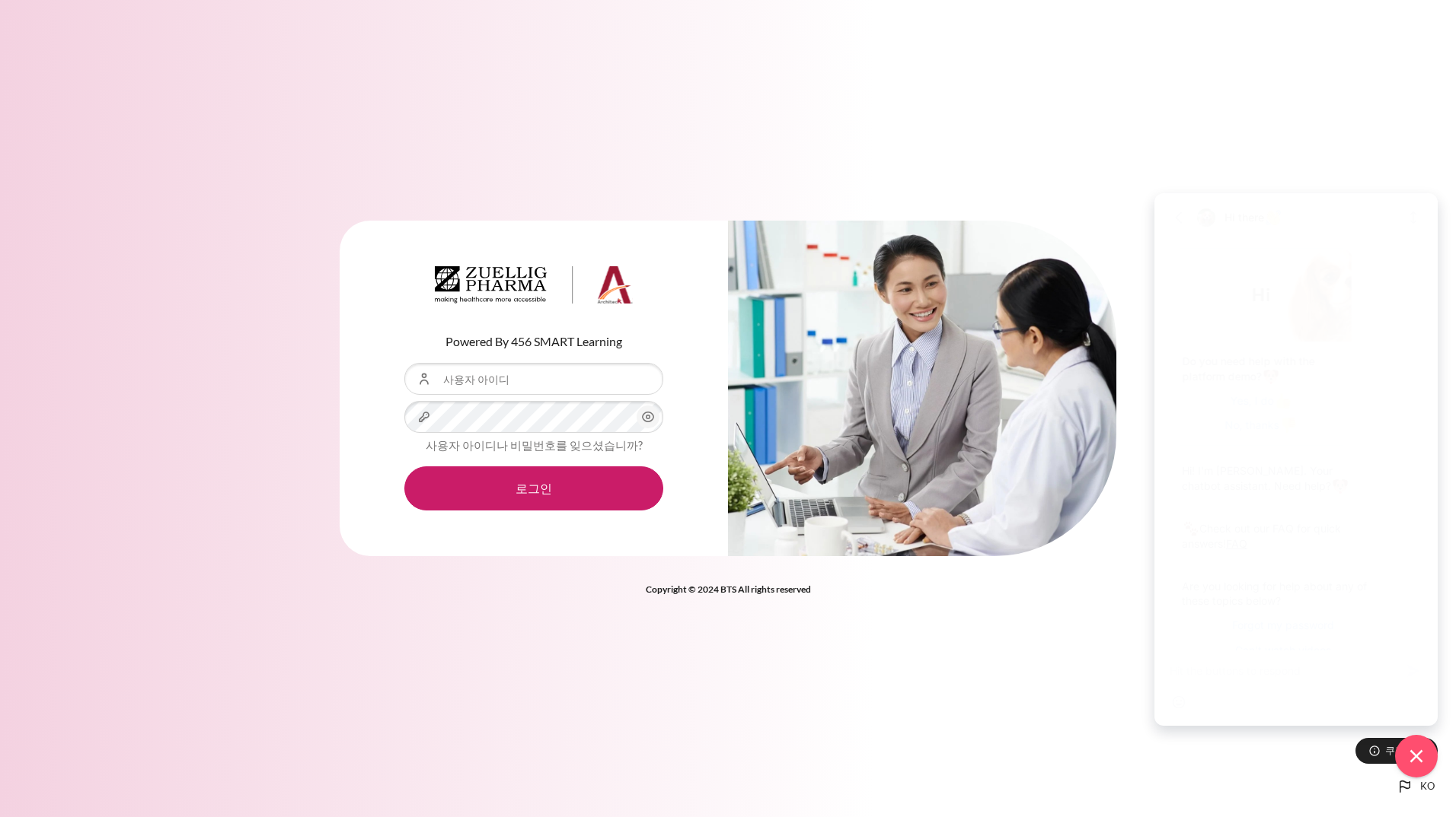
scroll to position [56, 0]
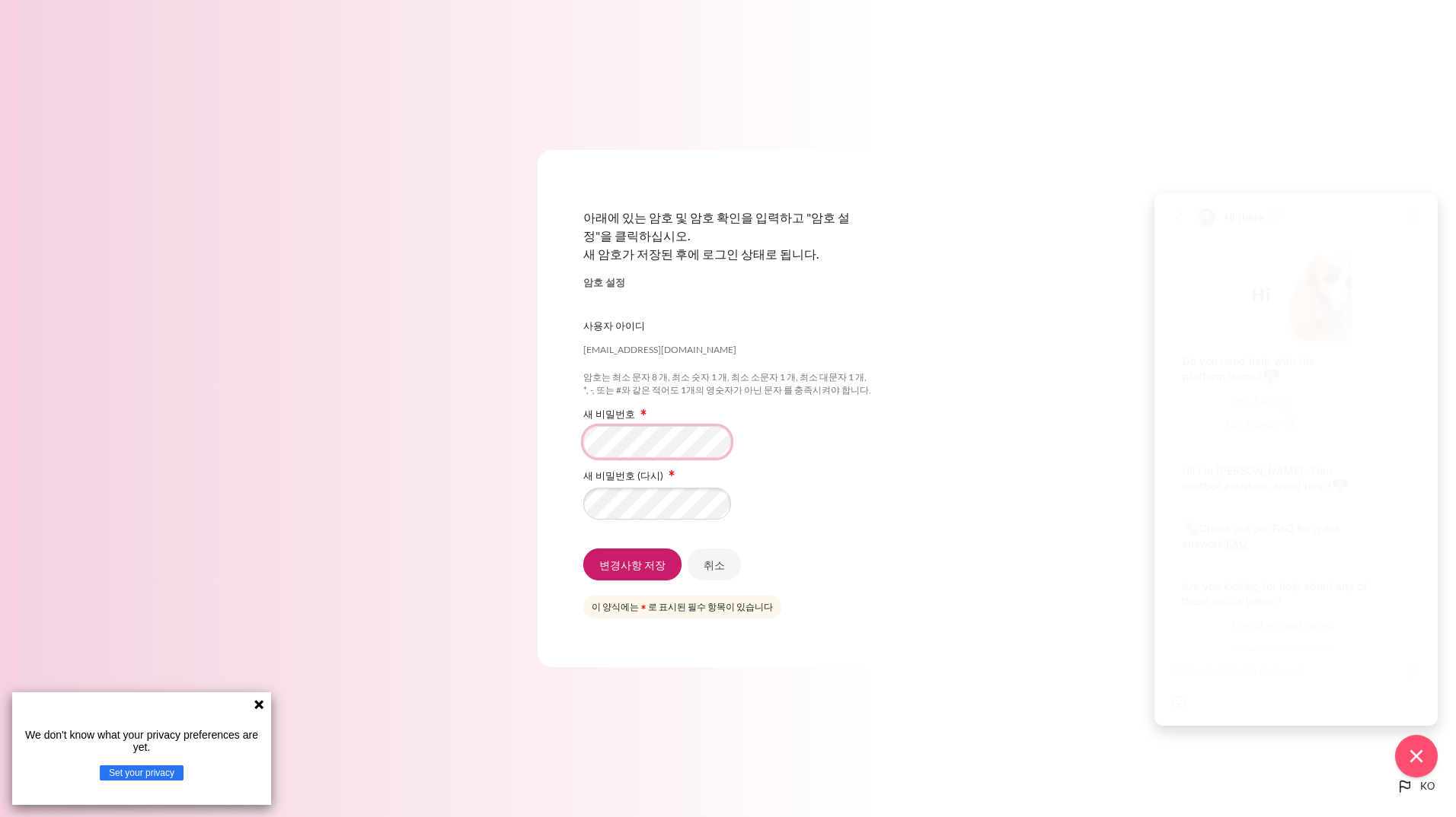
scroll to position [56, 0]
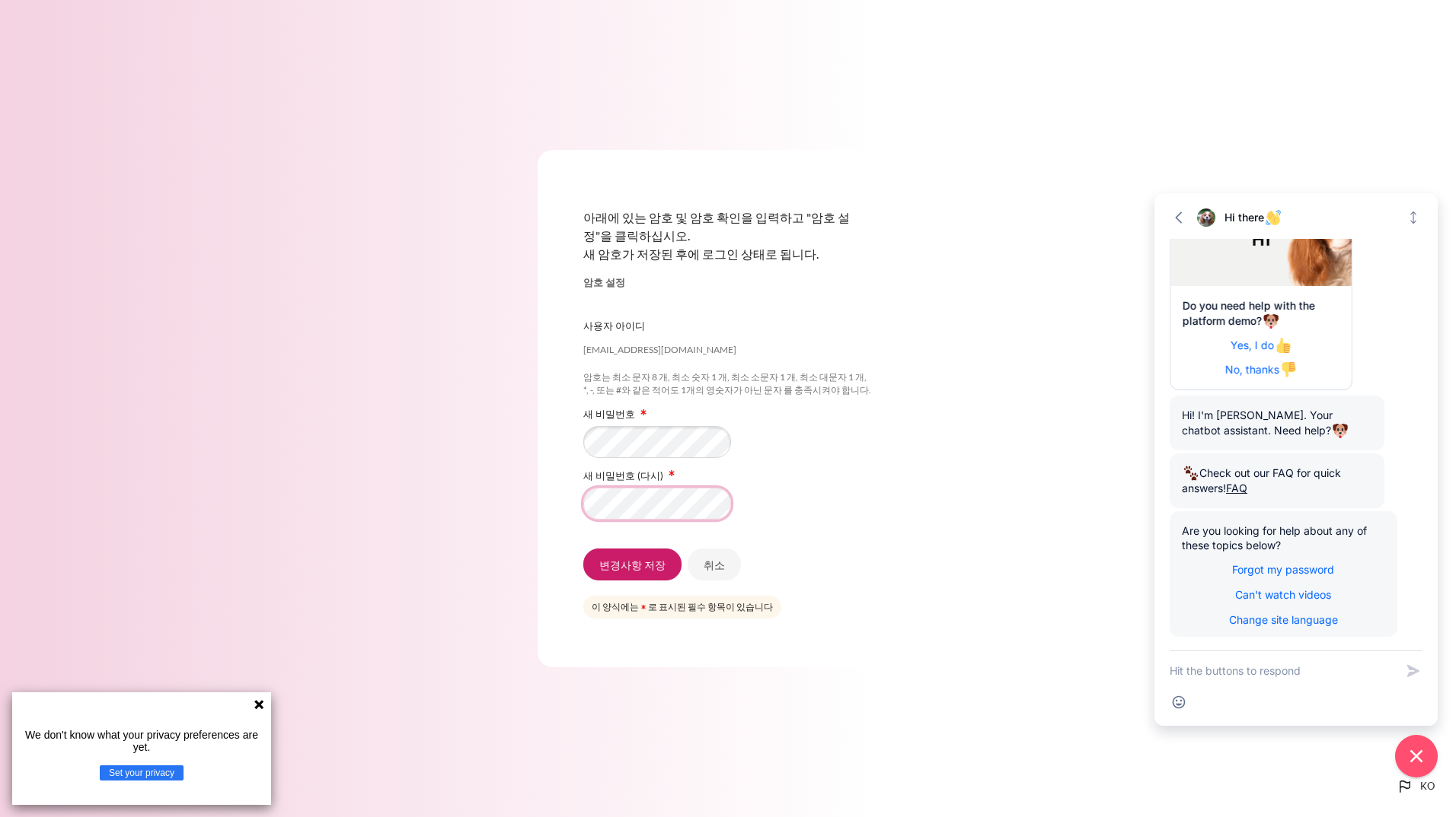
click at [584, 549] on input "변경사항 저장" at bounding box center [632, 565] width 98 height 32
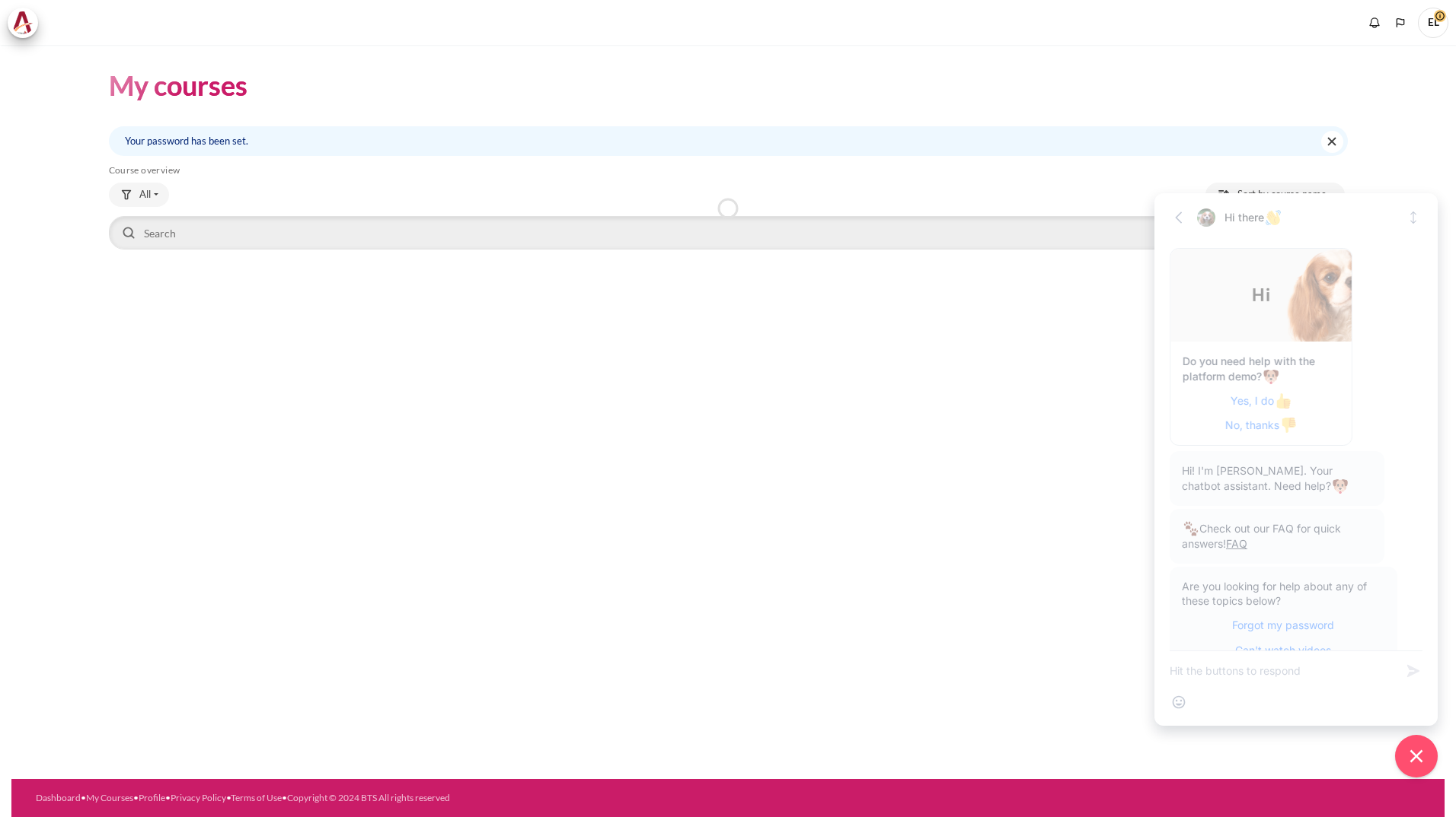
scroll to position [56, 0]
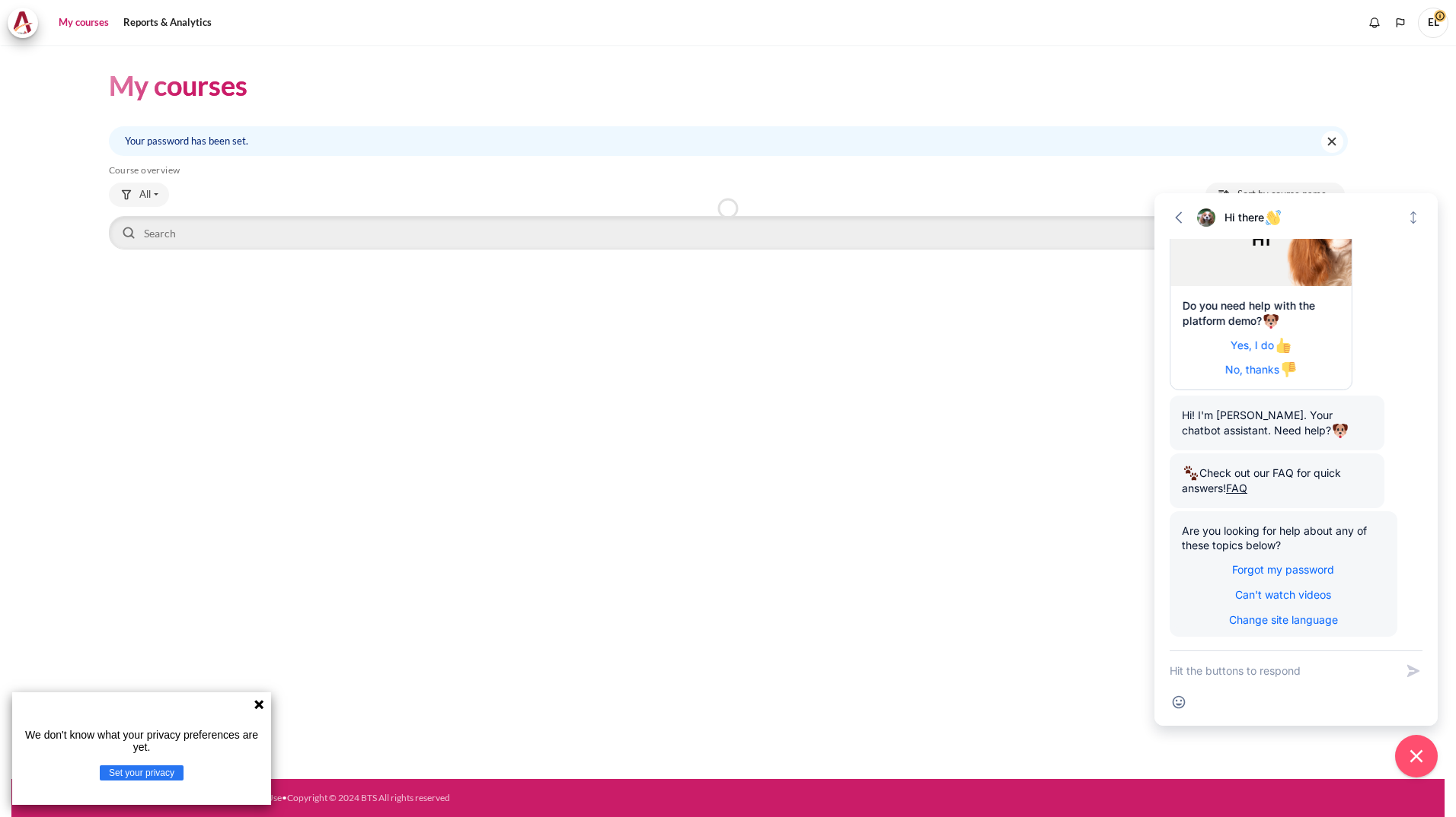
drag, startPoint x: 640, startPoint y: 382, endPoint x: 508, endPoint y: 449, distance: 148.0
click at [640, 384] on div "My courses Your password has been set. Dismiss this notification Skip Course ov…" at bounding box center [728, 411] width 1433 height 734
click at [1433, 19] on span "EL" at bounding box center [1433, 22] width 30 height 13
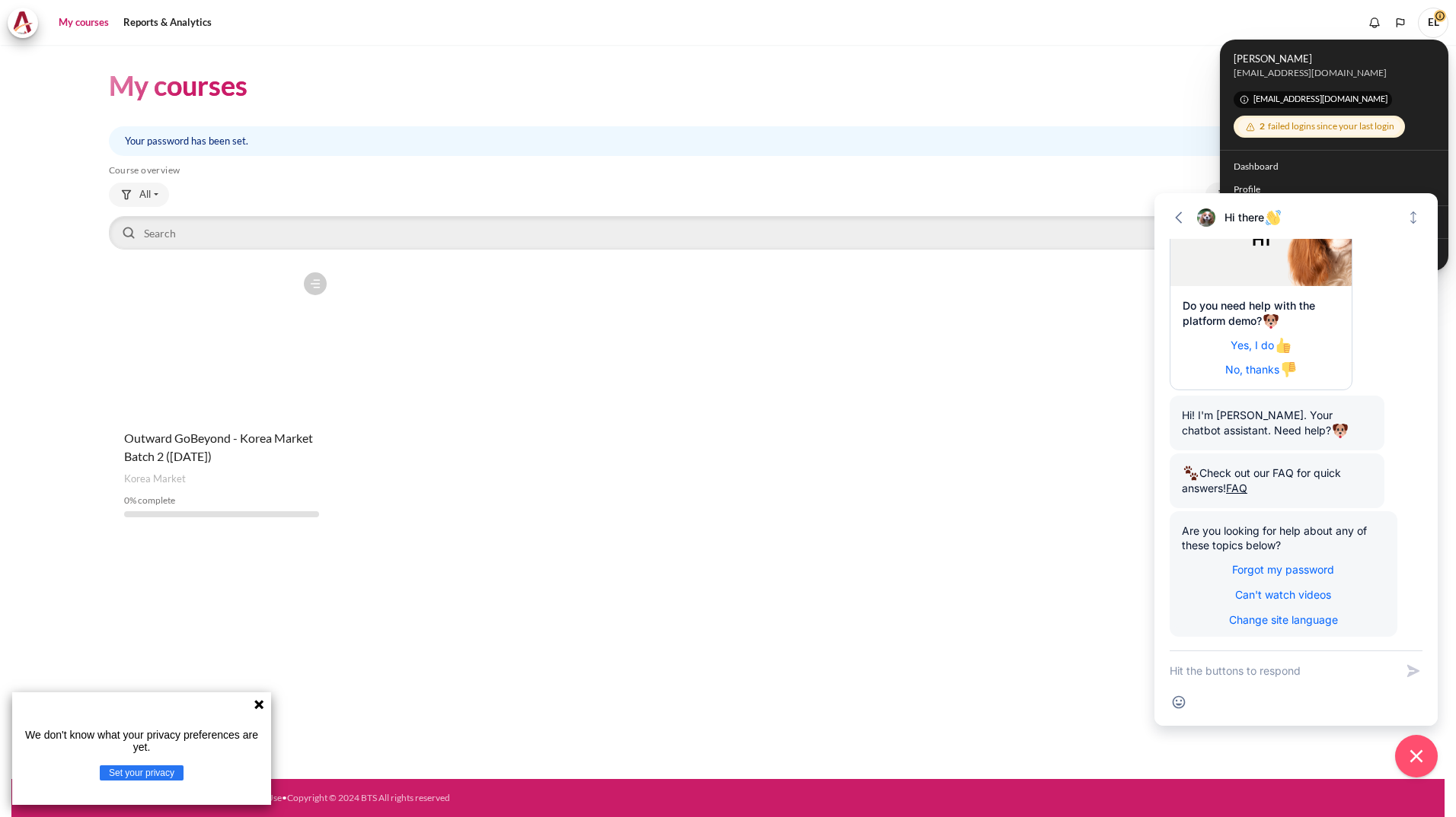
drag, startPoint x: 1407, startPoint y: 0, endPoint x: 808, endPoint y: 113, distance: 609.6
click at [808, 113] on div "My courses Your password has been set. Dismiss this notification Skip Course ov…" at bounding box center [728, 300] width 1238 height 511
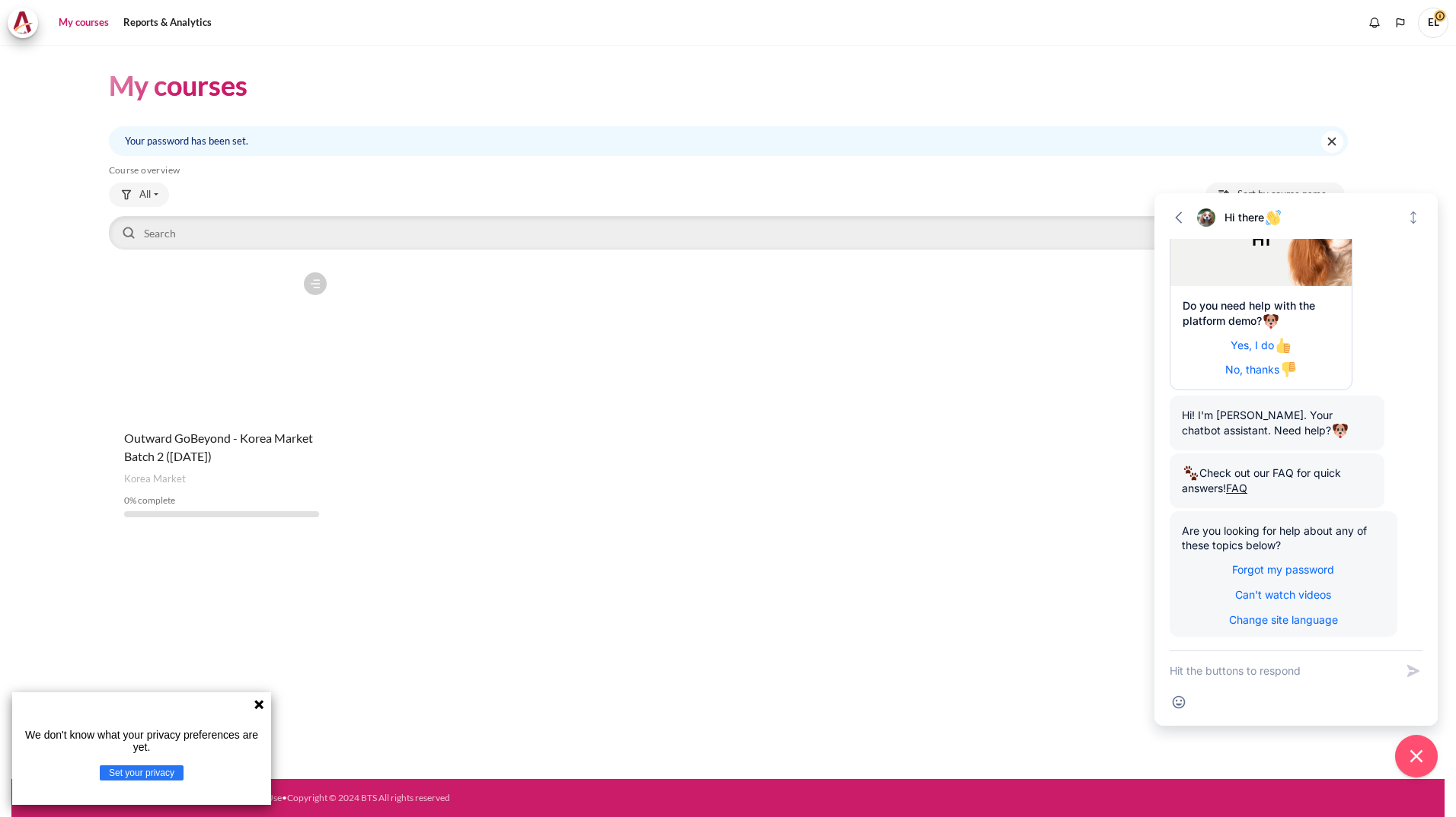
click at [887, 101] on header "My courses" at bounding box center [728, 86] width 1238 height 36
click at [197, 443] on span "Outward GoBeyond - Korea Market Batch 2 ([DATE])" at bounding box center [219, 446] width 189 height 32
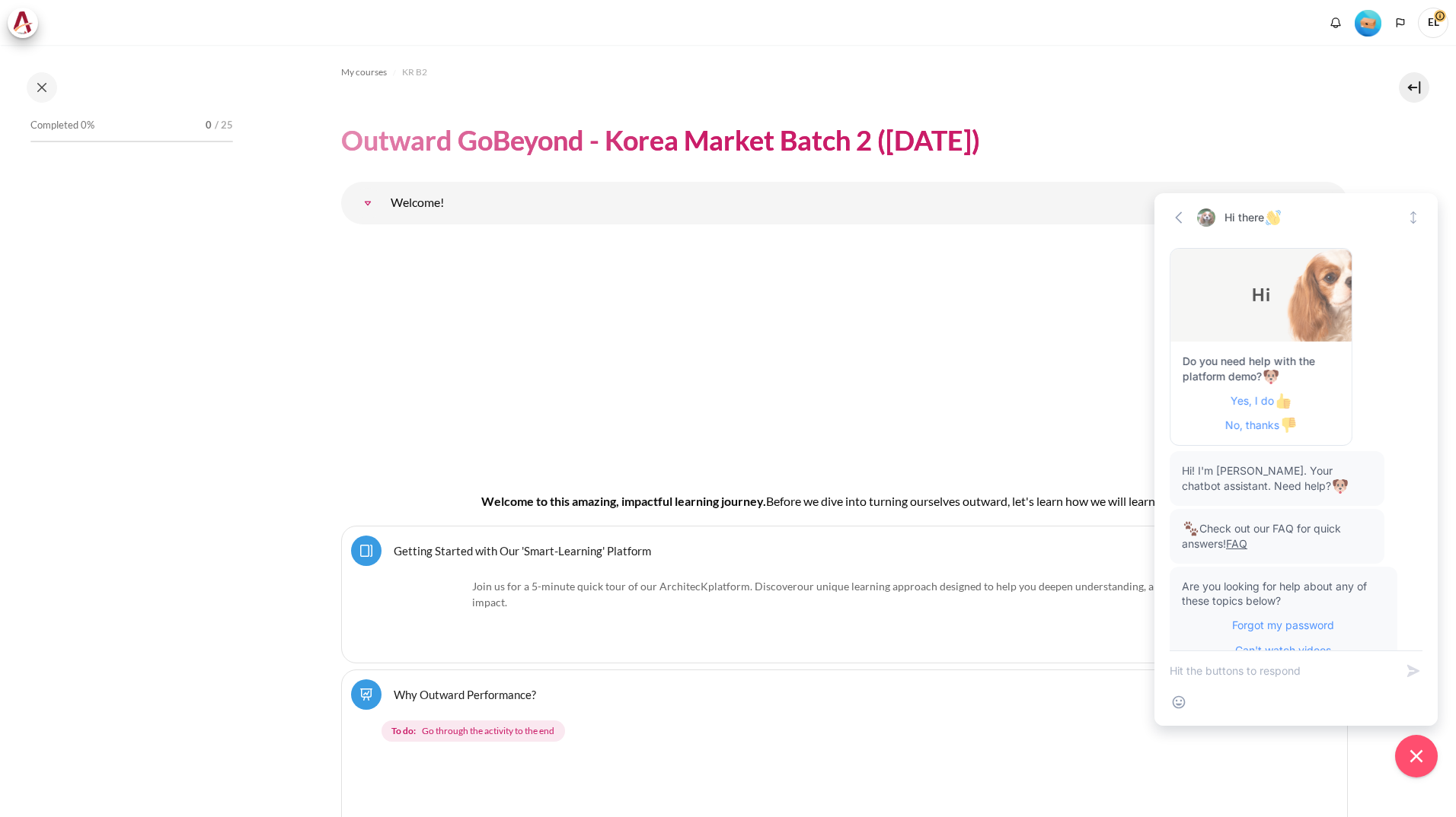
scroll to position [56, 0]
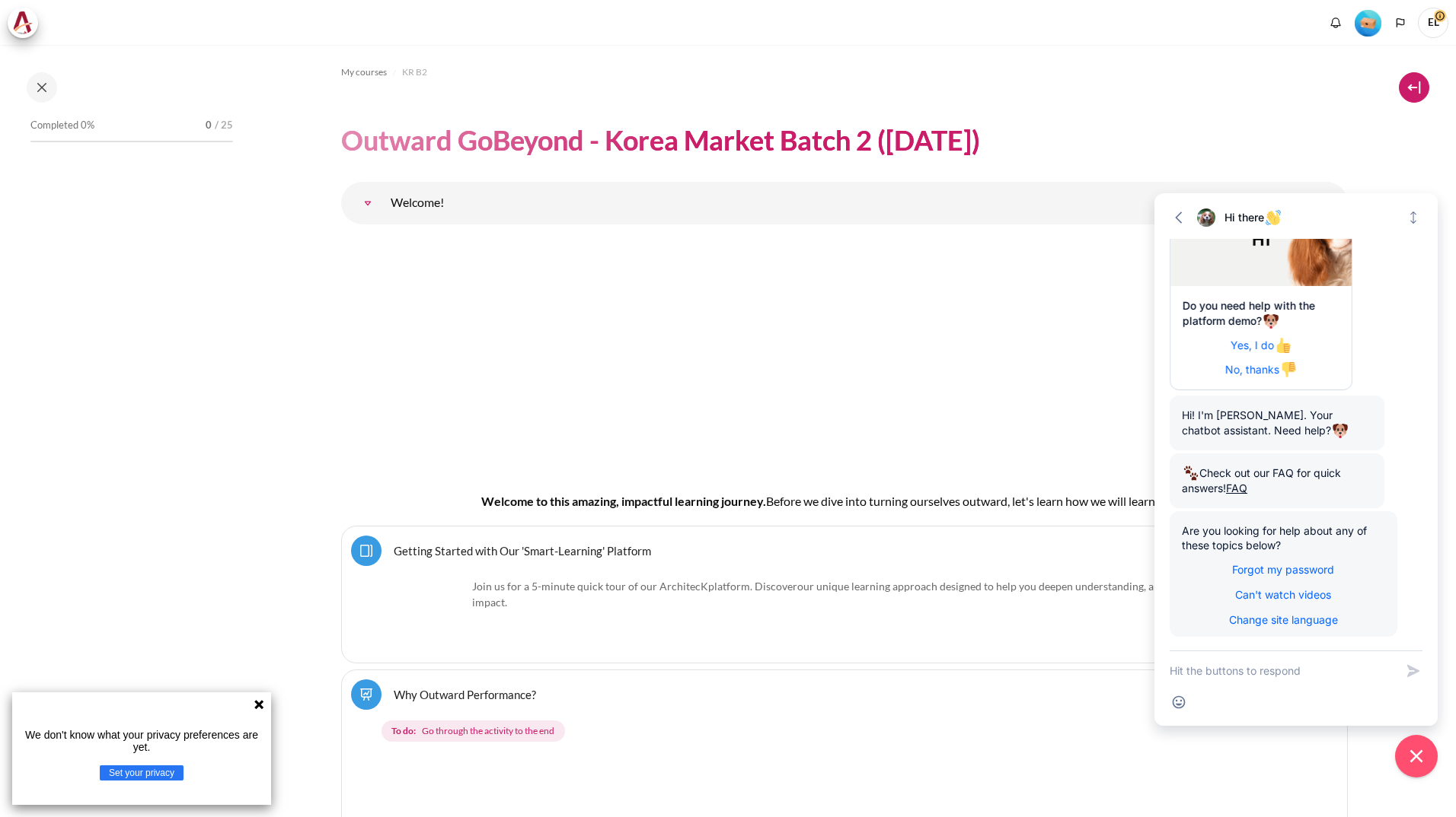
click at [1410, 87] on button at bounding box center [1414, 87] width 30 height 30
click at [1412, 90] on button at bounding box center [1414, 87] width 30 height 30
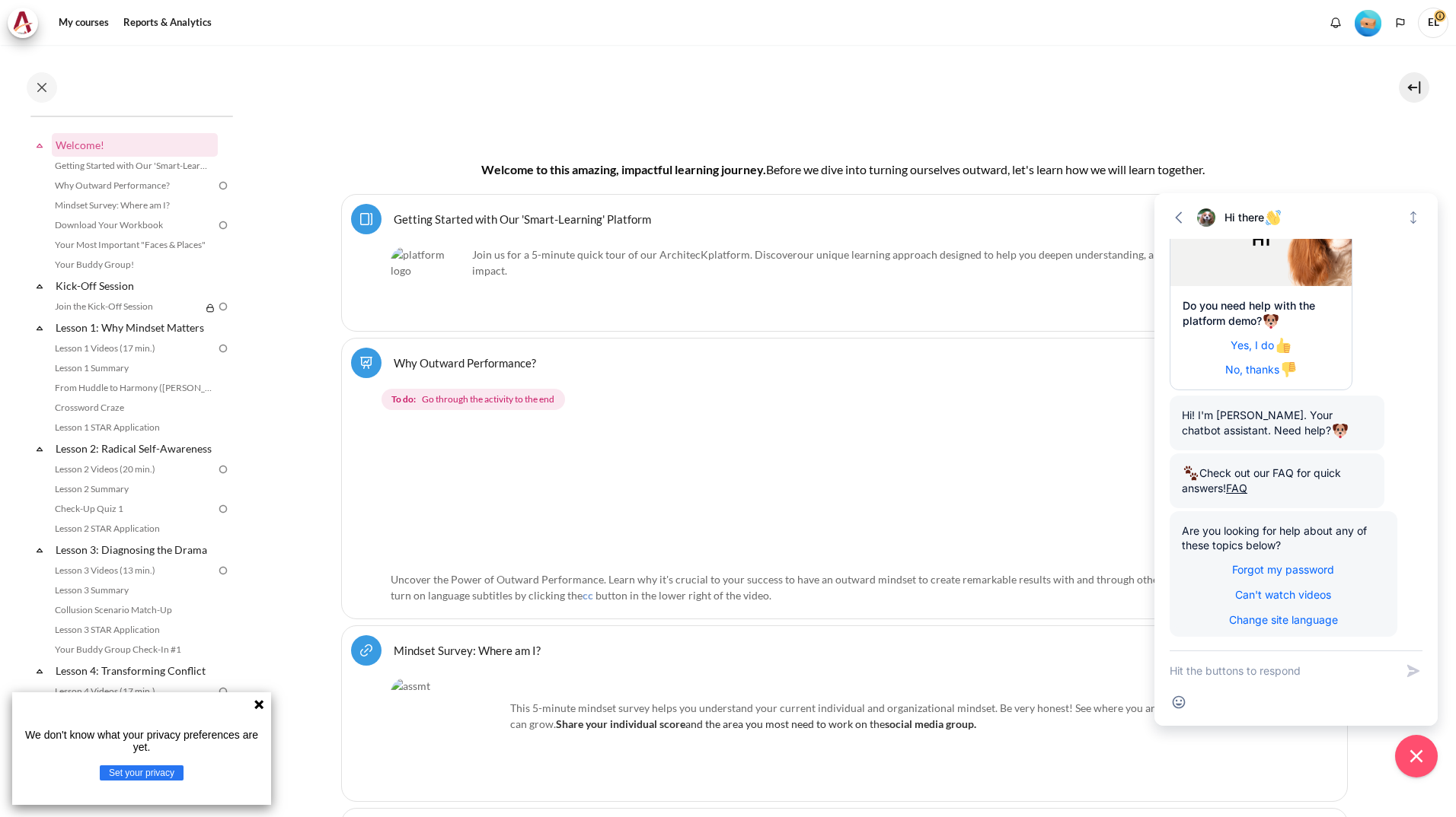
scroll to position [0, 0]
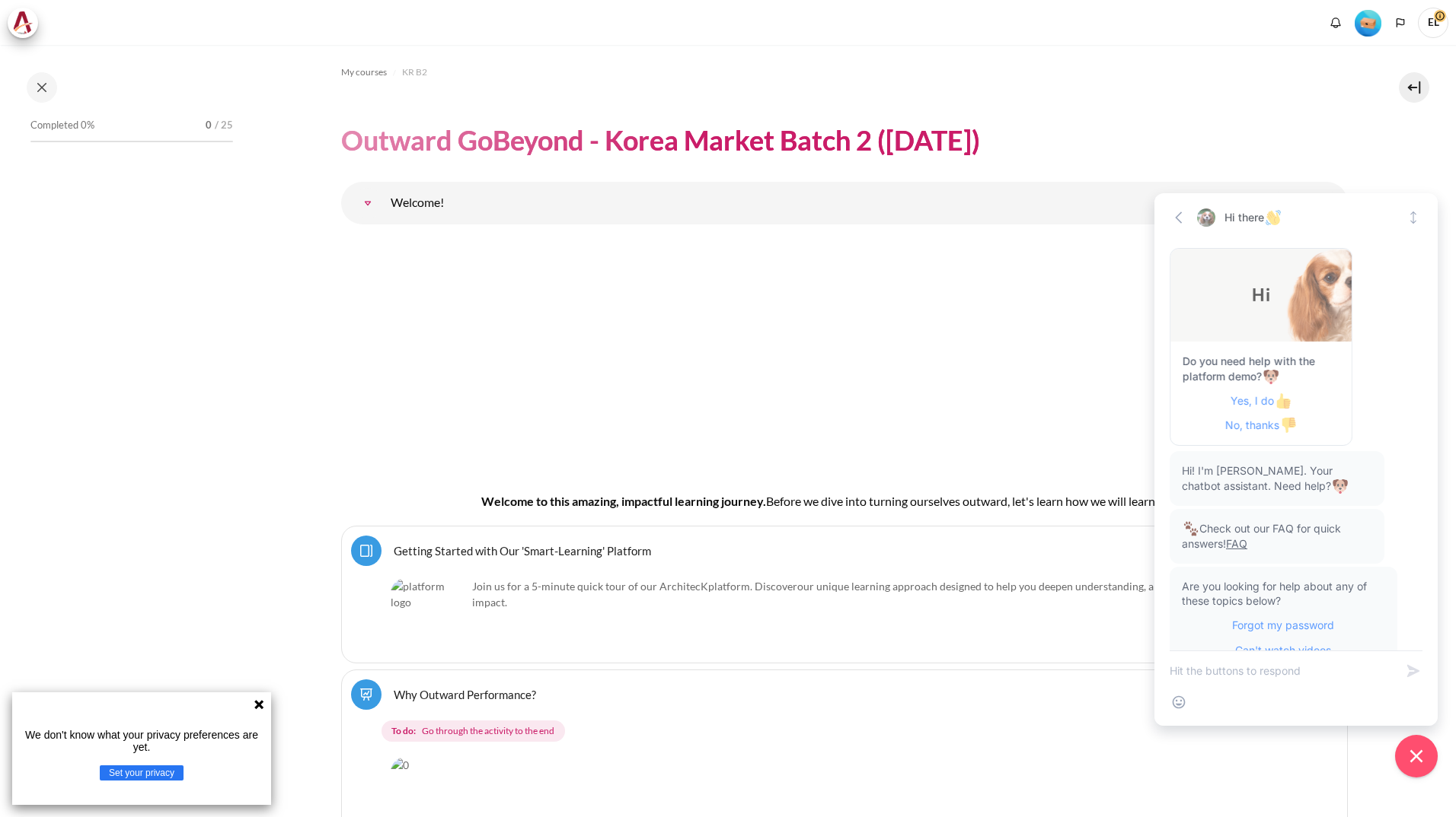
scroll to position [56, 0]
